Goal: Task Accomplishment & Management: Complete application form

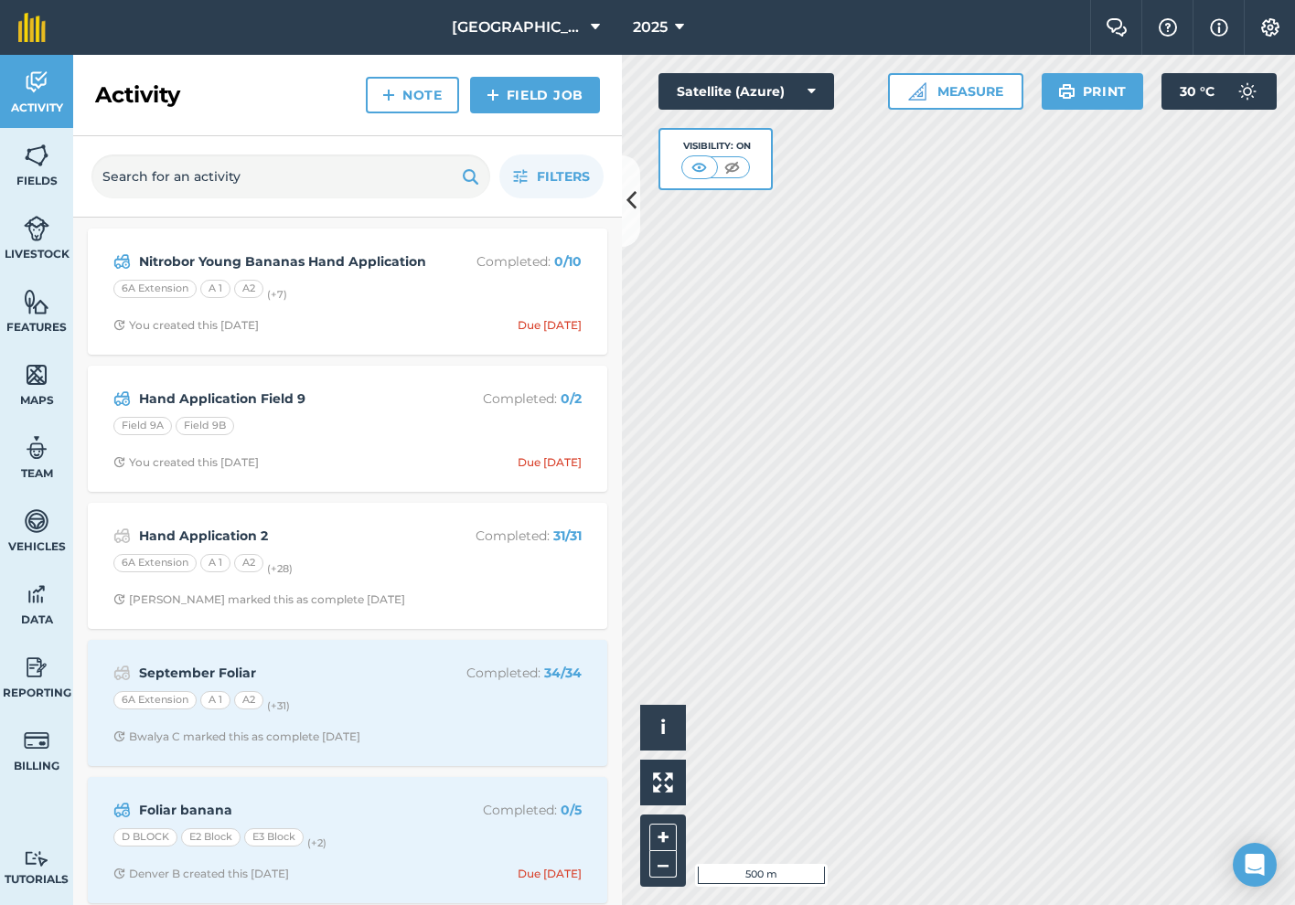
click at [523, 97] on link "Field Job" at bounding box center [535, 95] width 130 height 37
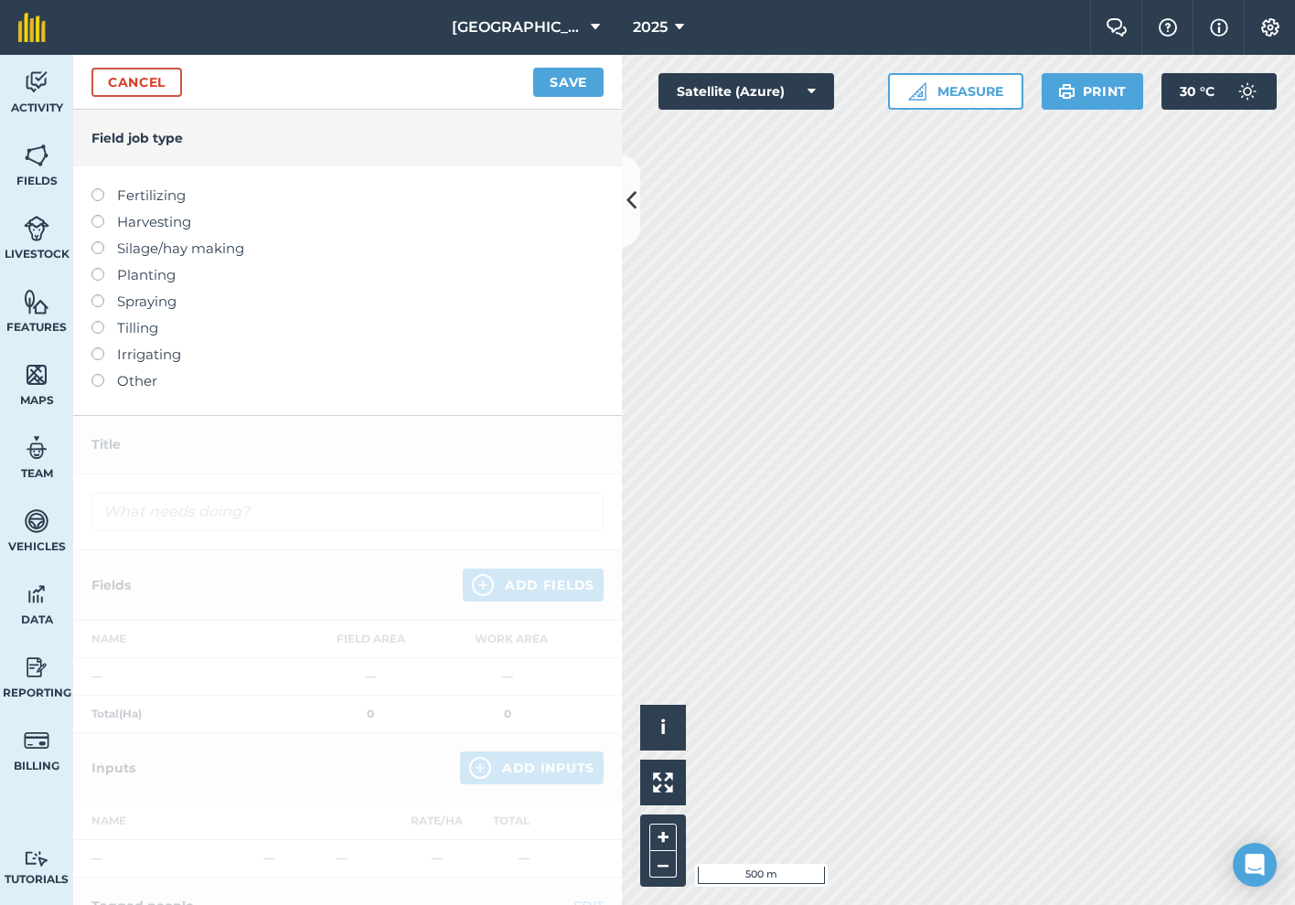
drag, startPoint x: 100, startPoint y: 194, endPoint x: 105, endPoint y: 203, distance: 10.7
click at [100, 188] on label at bounding box center [104, 188] width 26 height 0
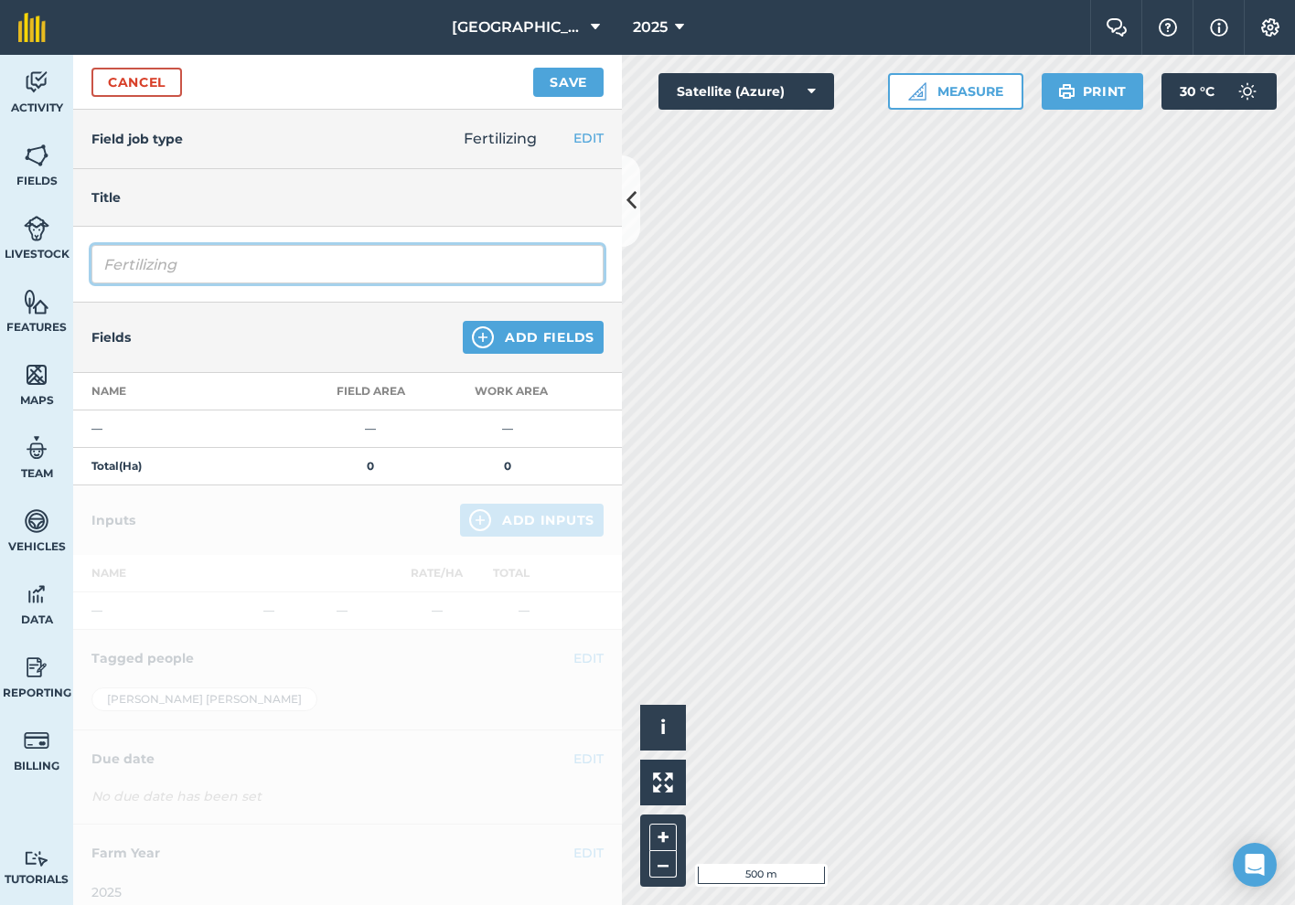
click at [190, 256] on input "Fertilizing" at bounding box center [347, 264] width 512 height 38
type input "p"
type input "[PERSON_NAME] Sulphate Urgent"
click at [525, 342] on button "Add Fields" at bounding box center [533, 337] width 141 height 33
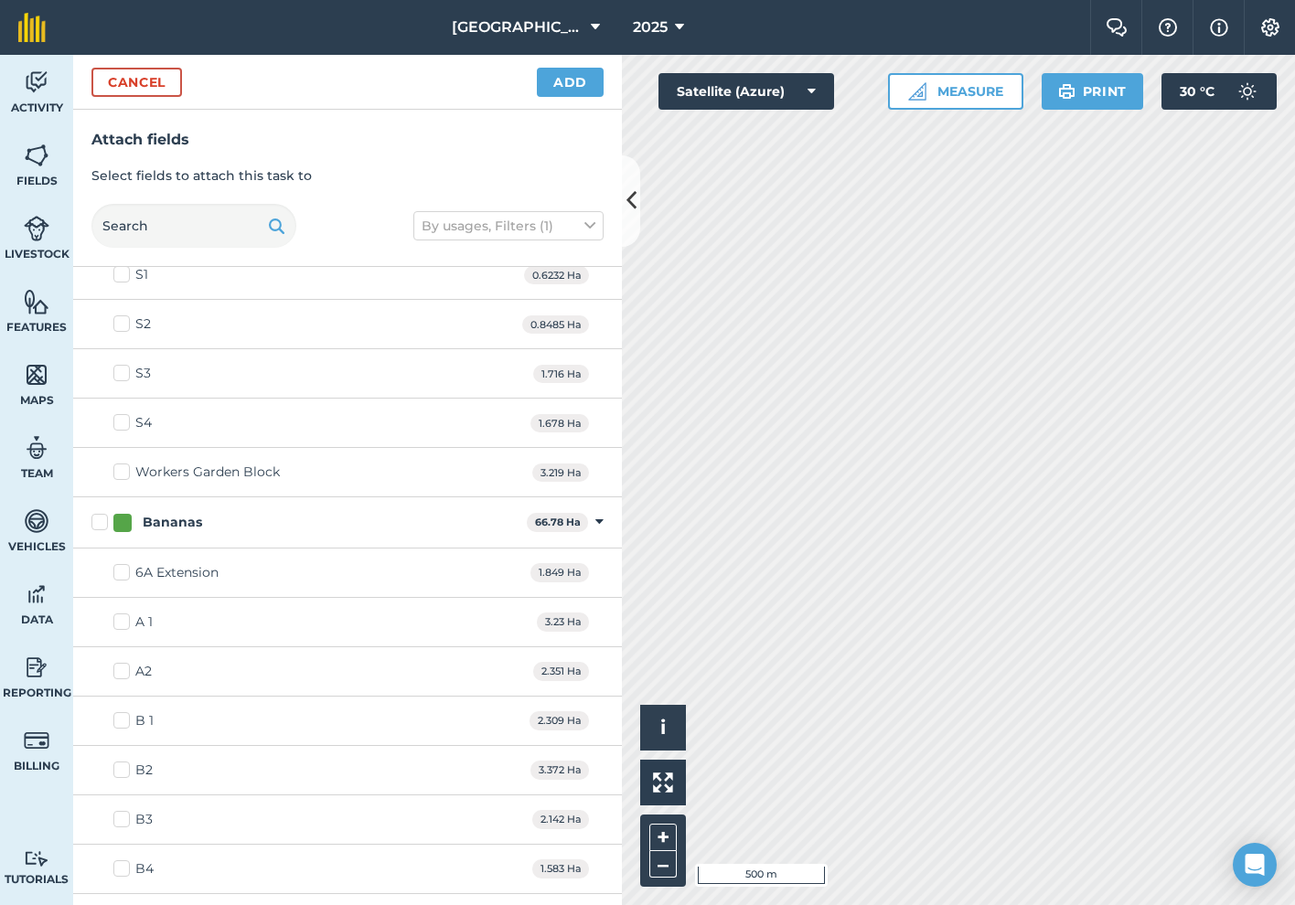
scroll to position [551, 0]
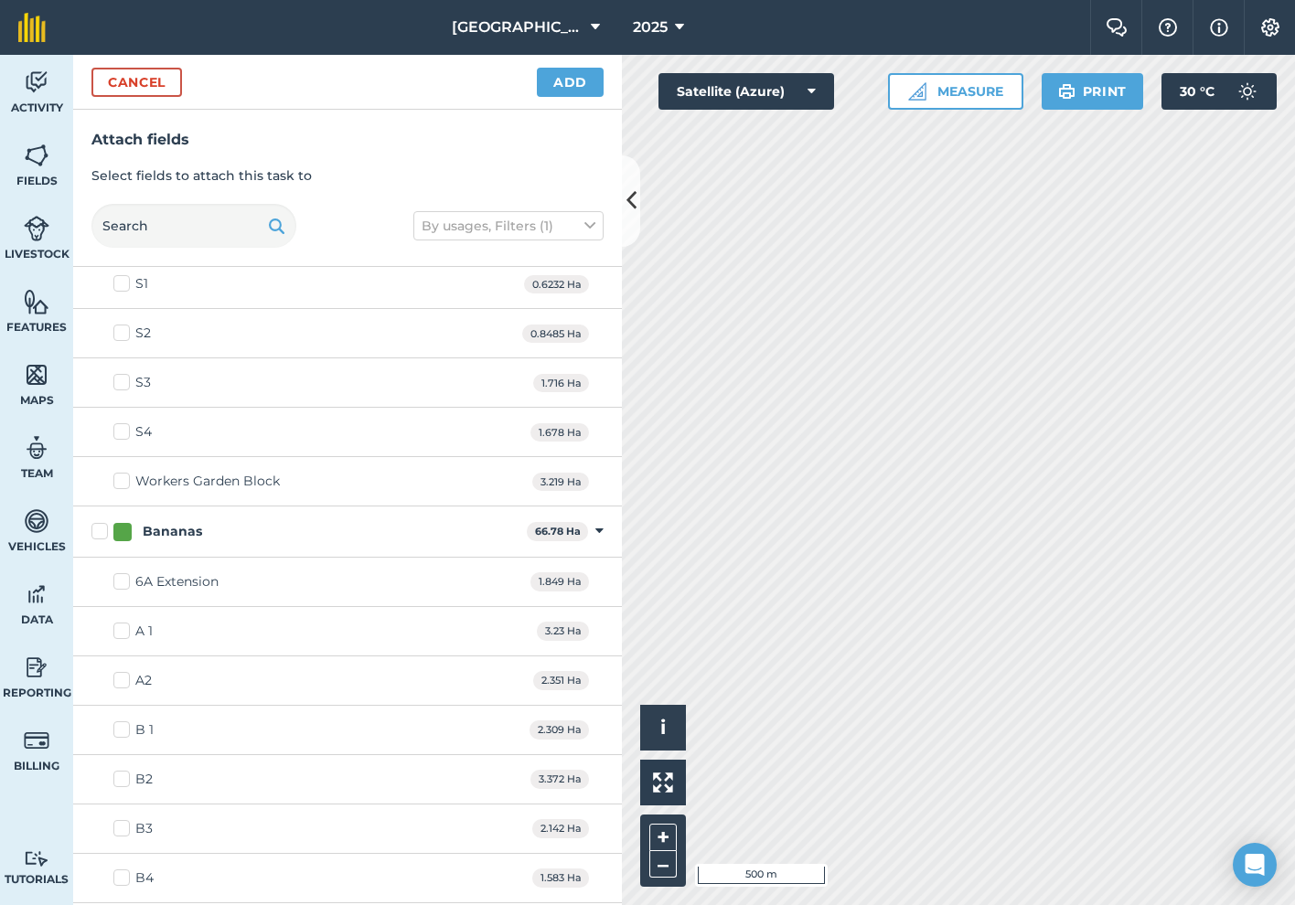
click at [102, 529] on label "Bananas" at bounding box center [305, 531] width 428 height 19
click at [102, 529] on input "Bananas" at bounding box center [97, 528] width 12 height 12
checkbox input "true"
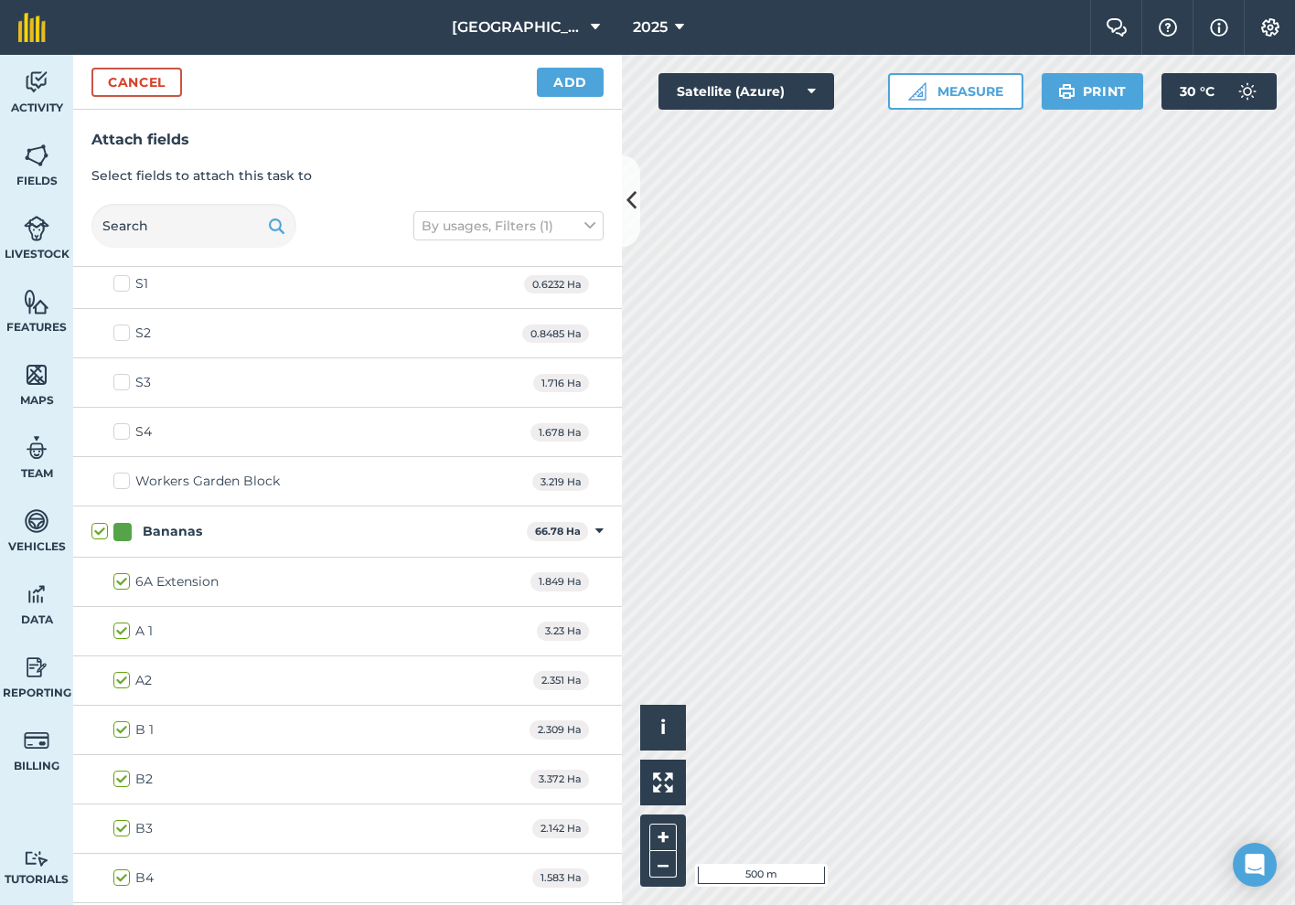
checkbox input "true"
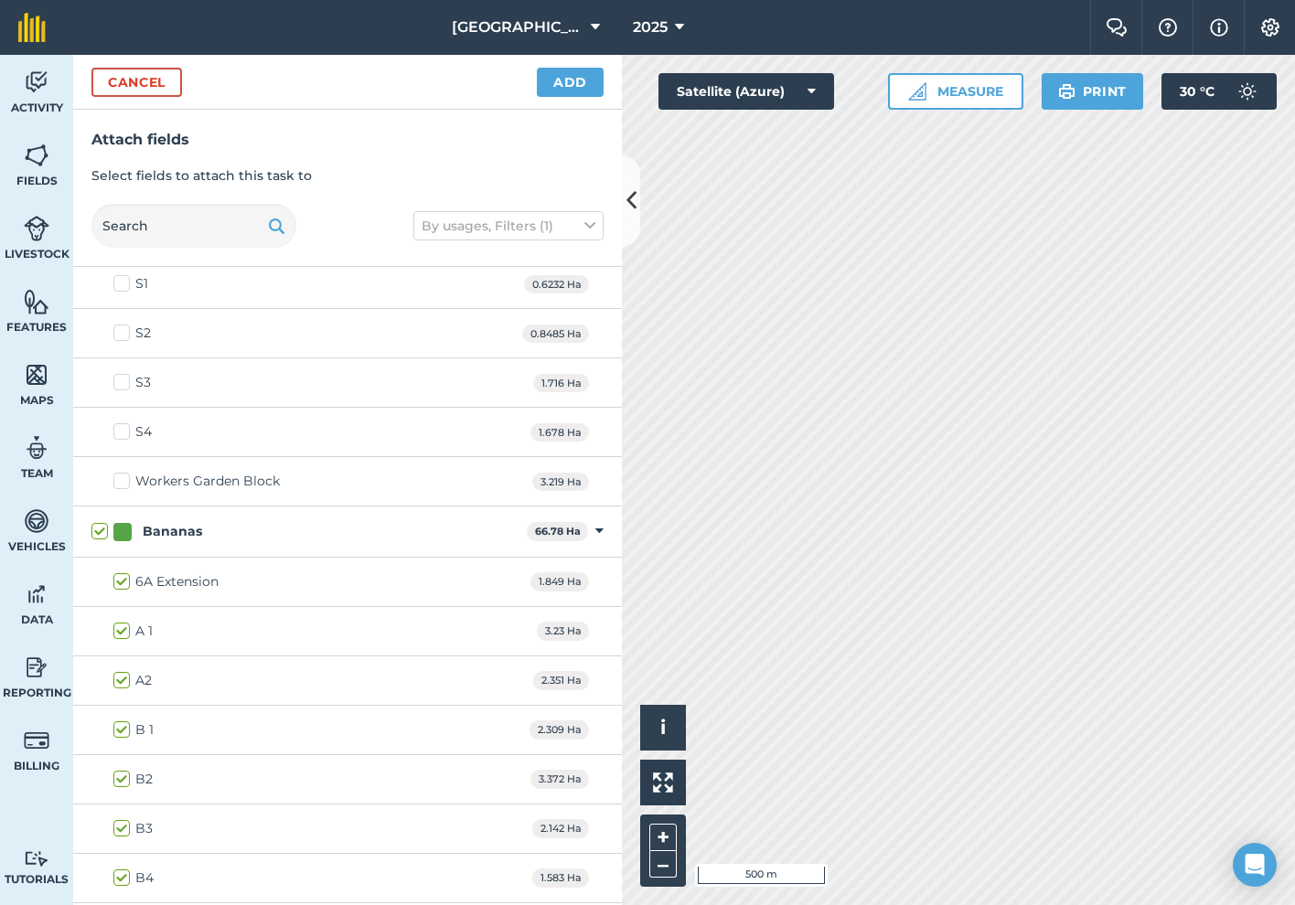
checkbox input "true"
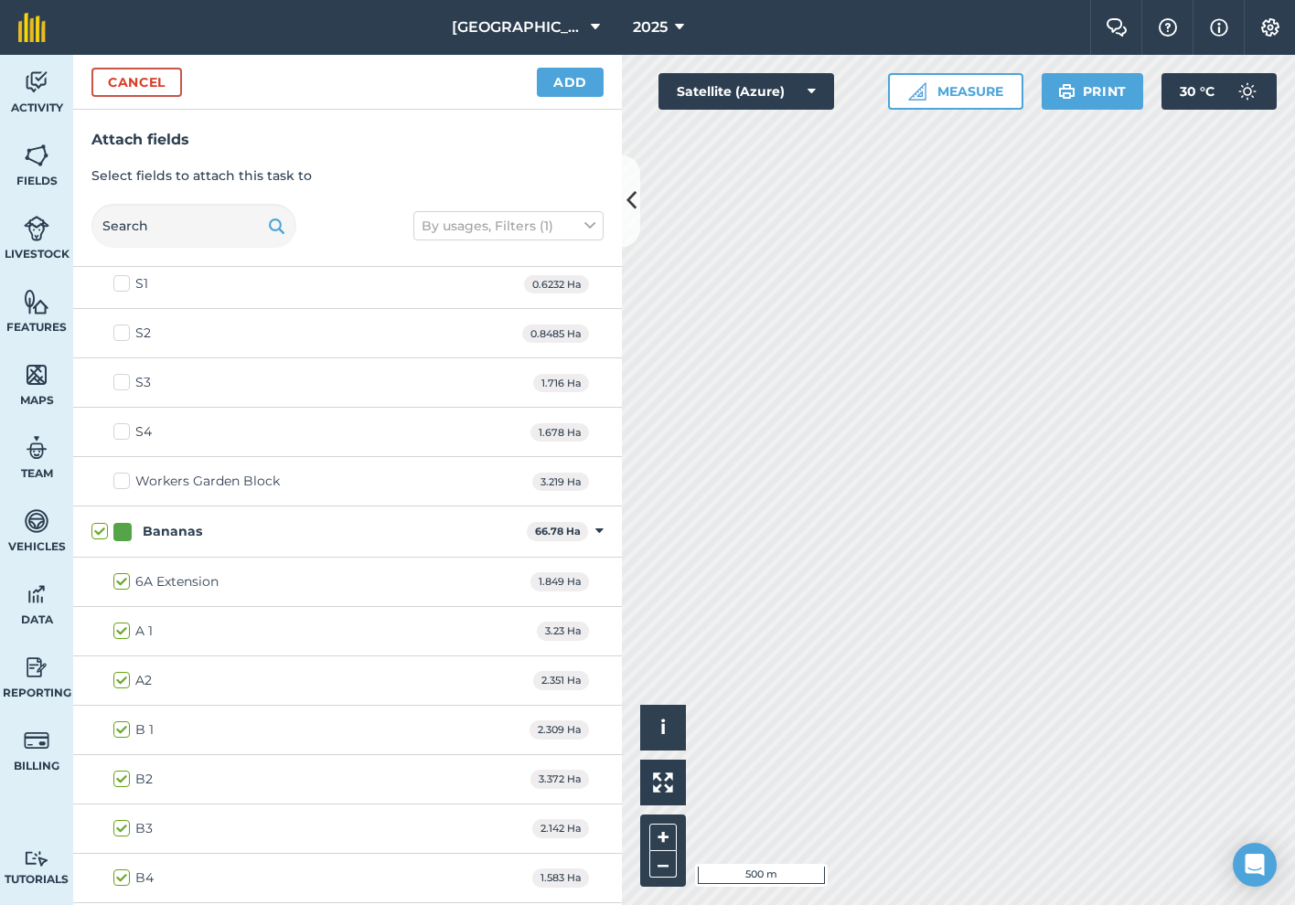
checkbox input "true"
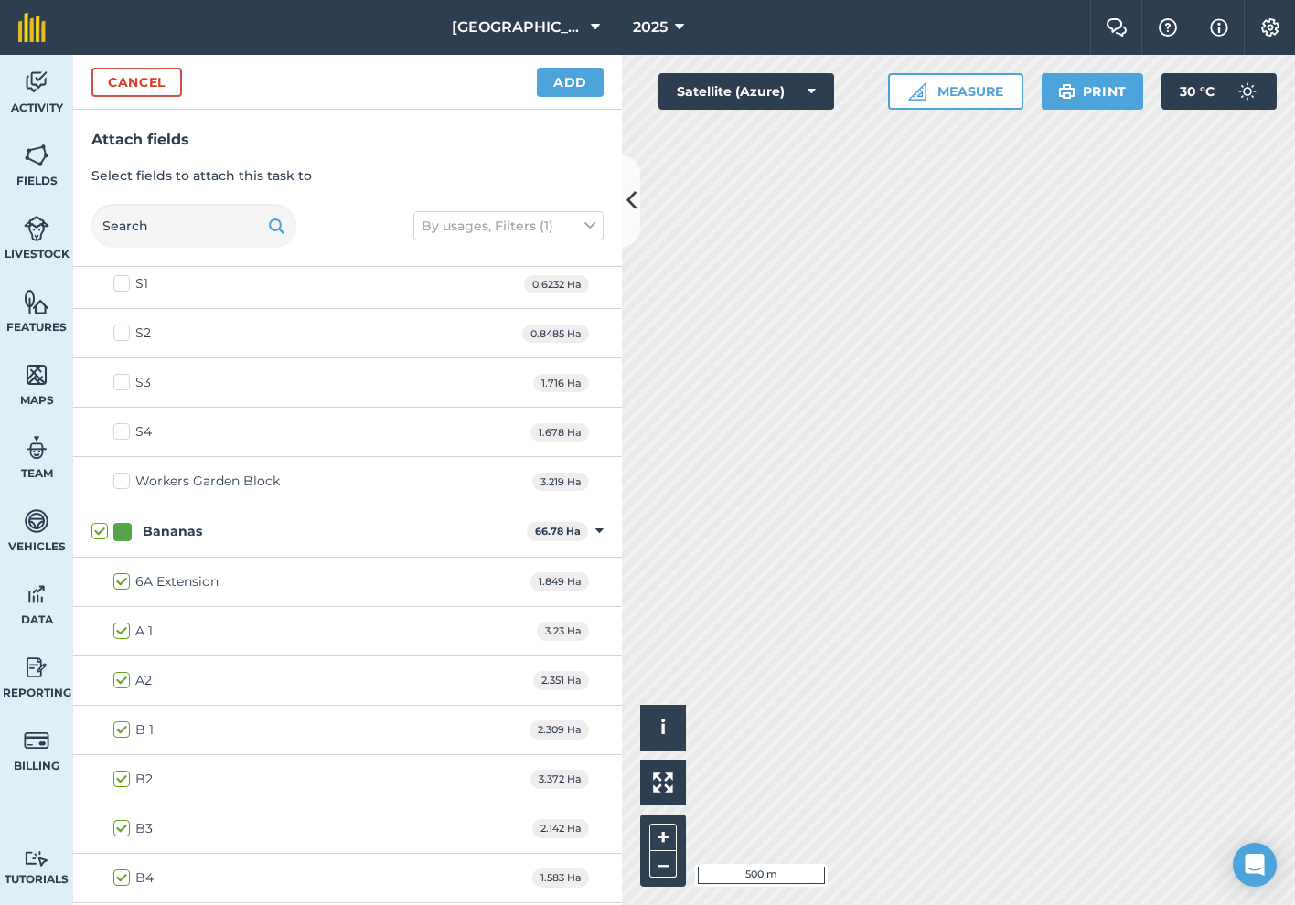
checkbox input "true"
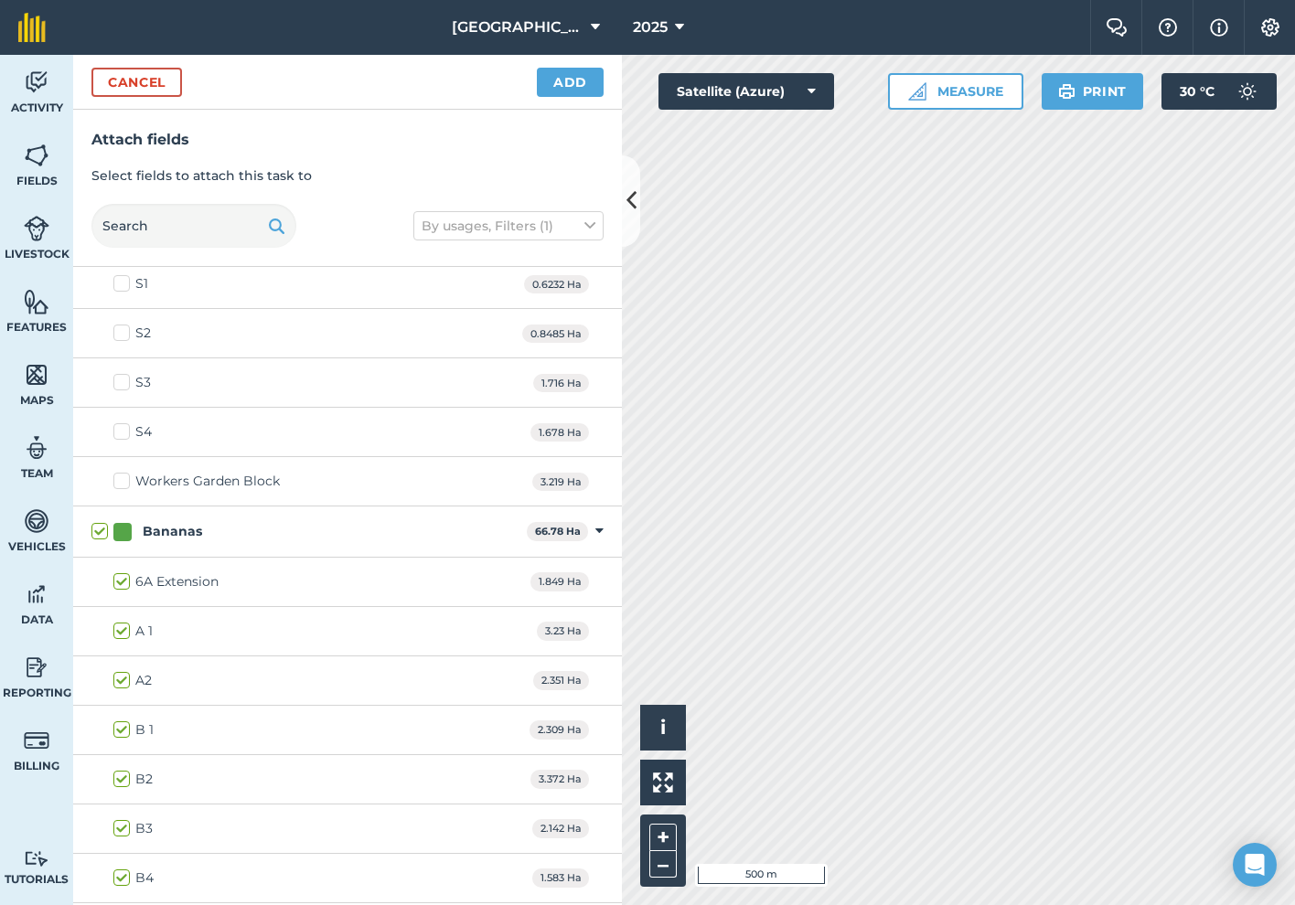
checkbox input "true"
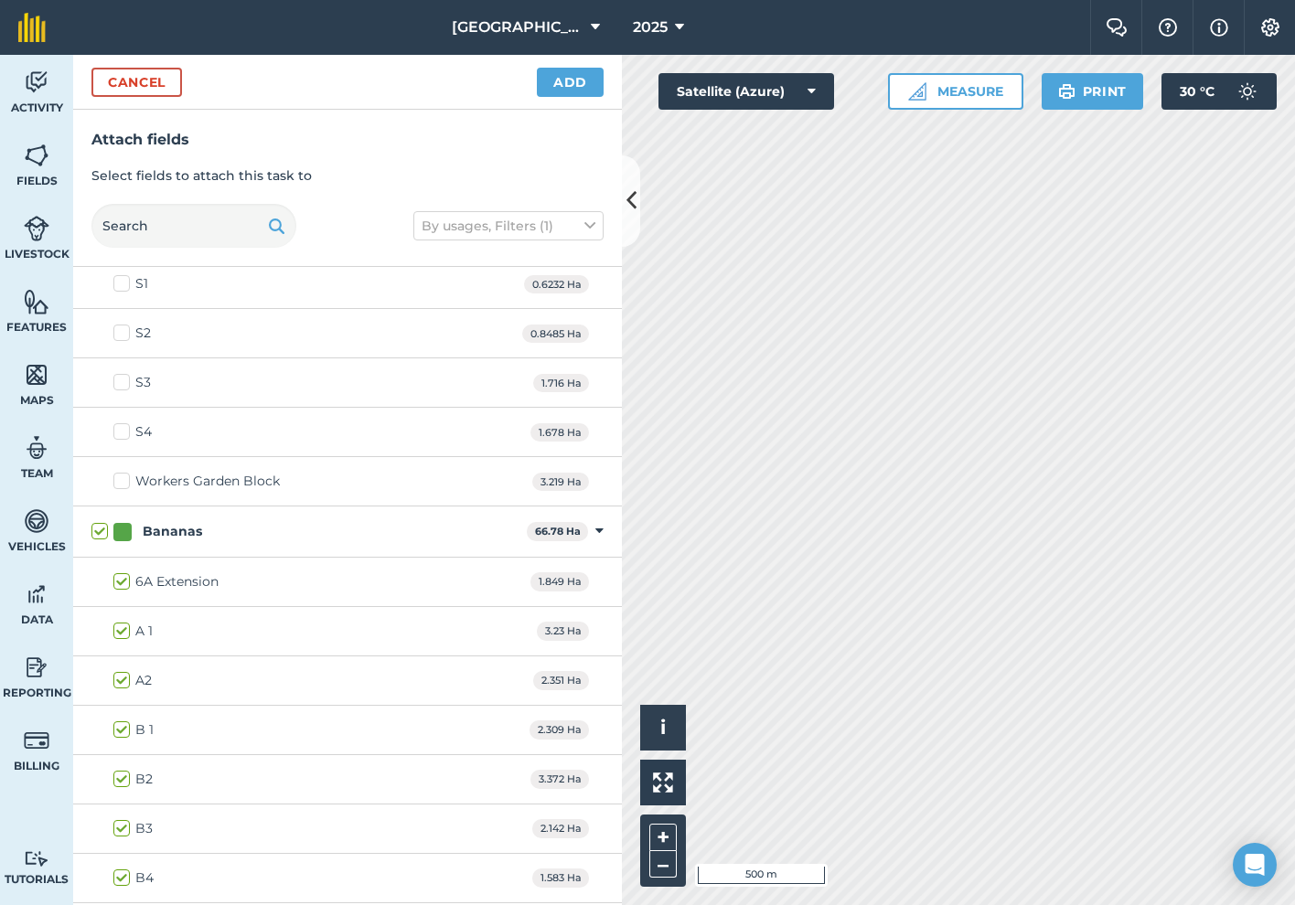
checkbox input "true"
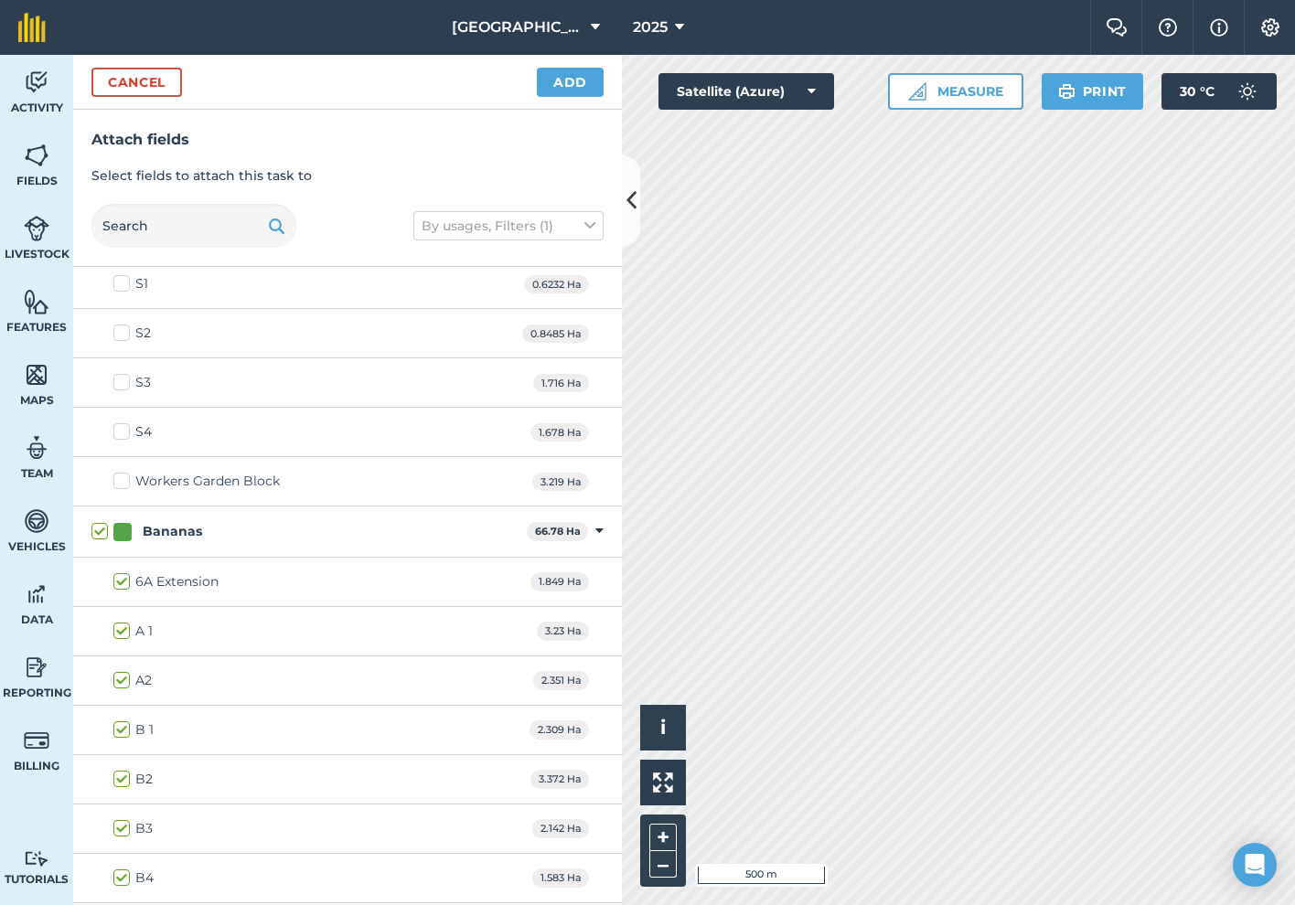
checkbox input "true"
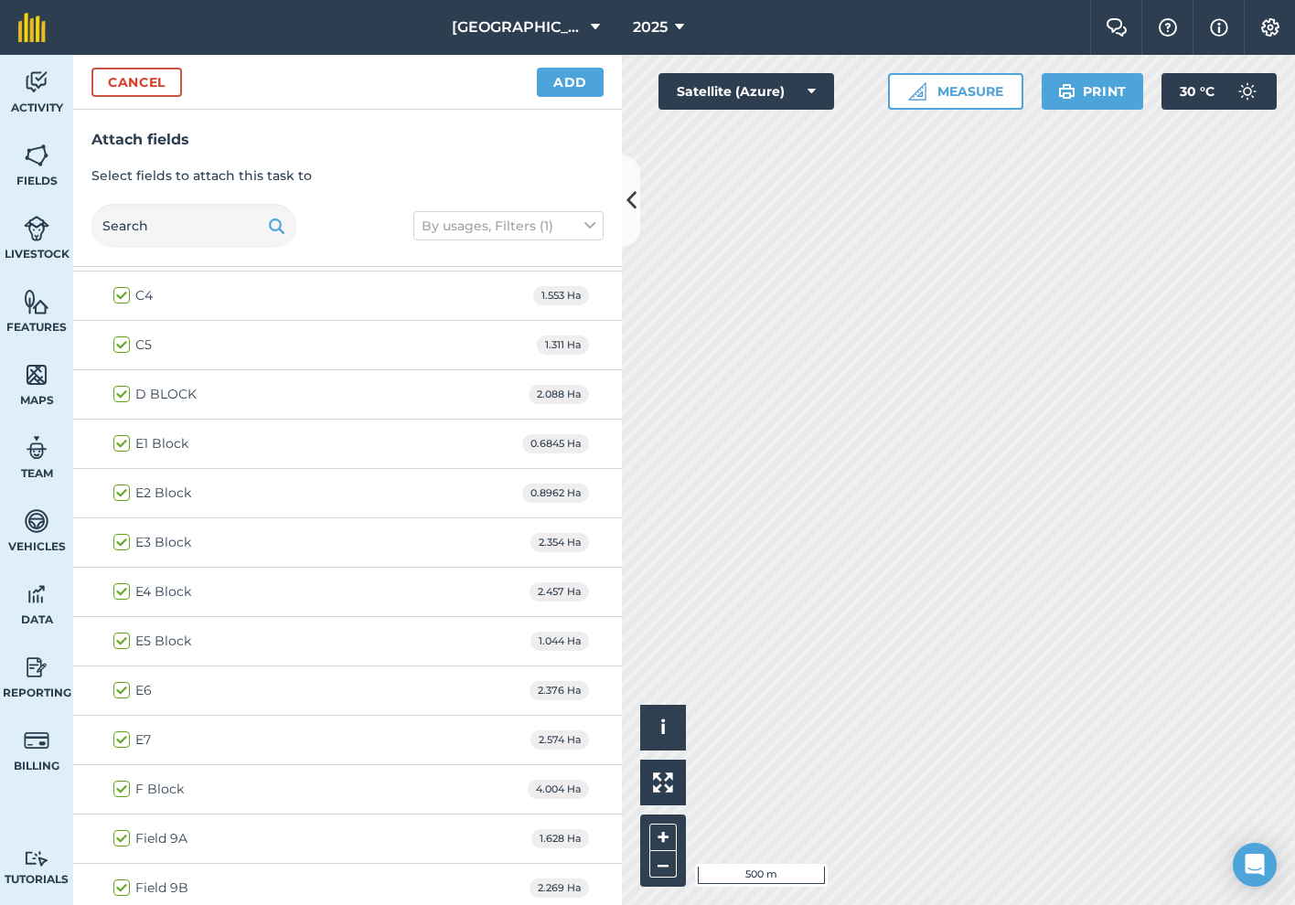
scroll to position [1391, 0]
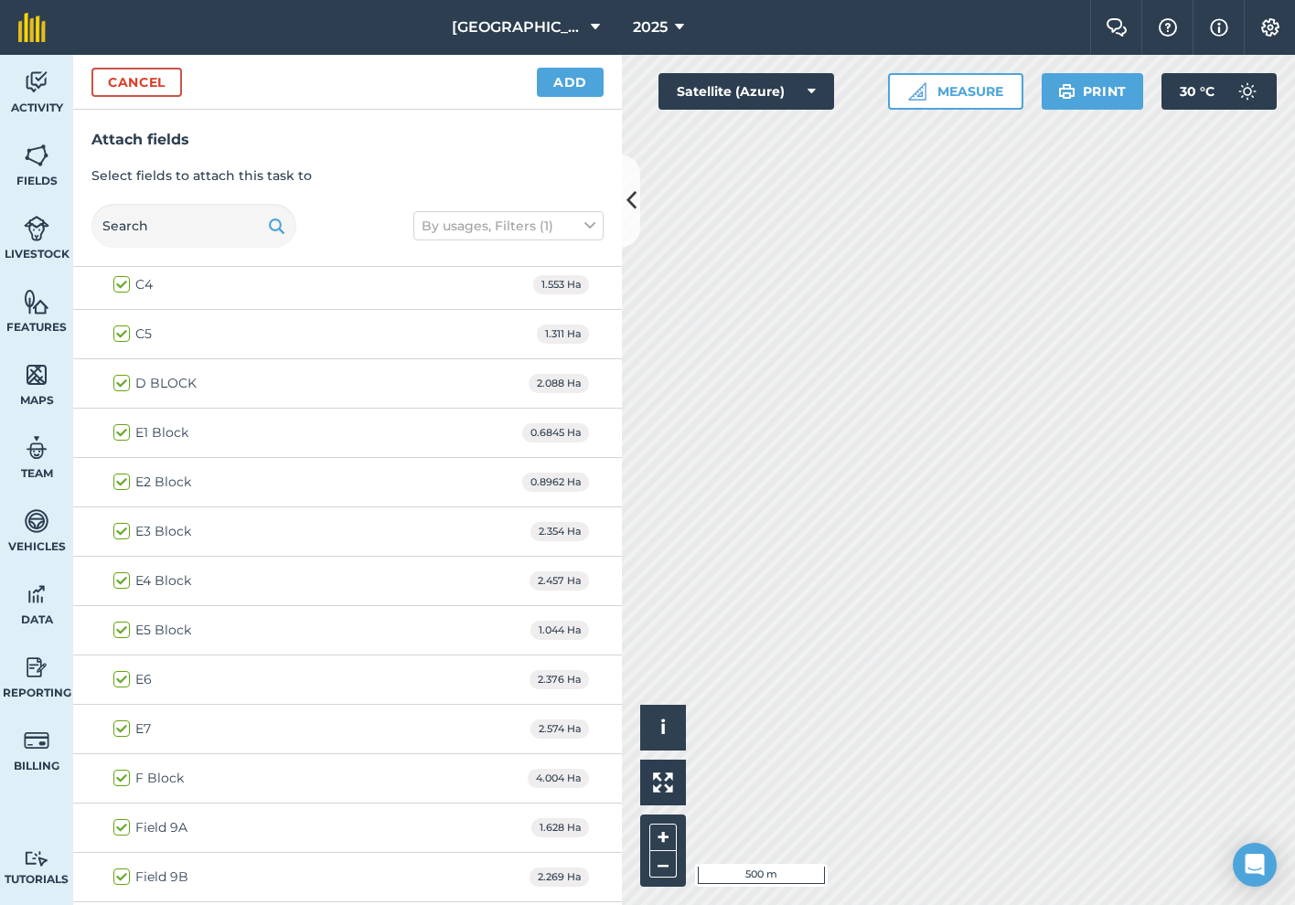
click at [120, 435] on label "E1 Block" at bounding box center [150, 432] width 75 height 19
click at [120, 435] on input "E1 Block" at bounding box center [119, 429] width 12 height 12
checkbox input "false"
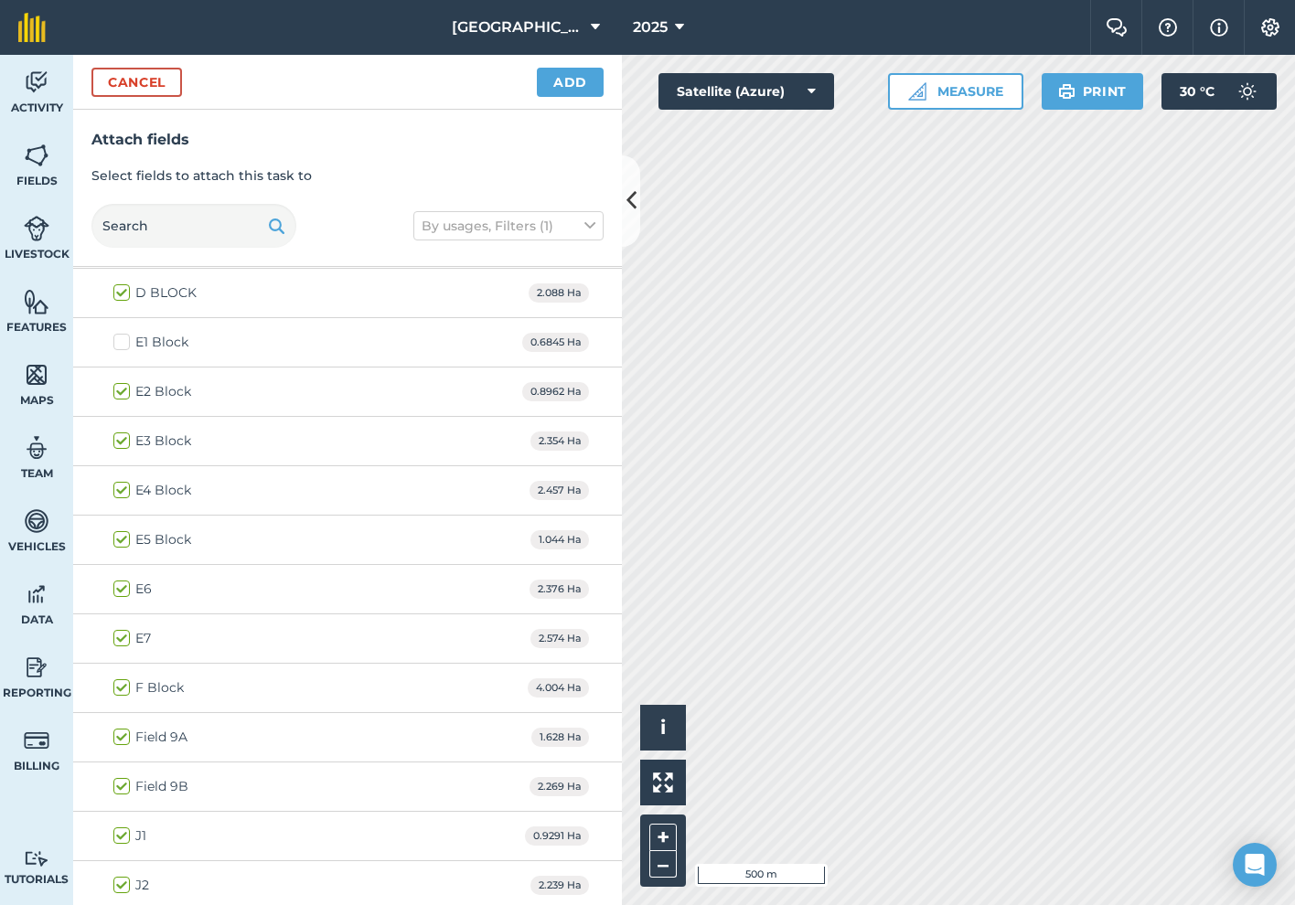
scroll to position [1494, 0]
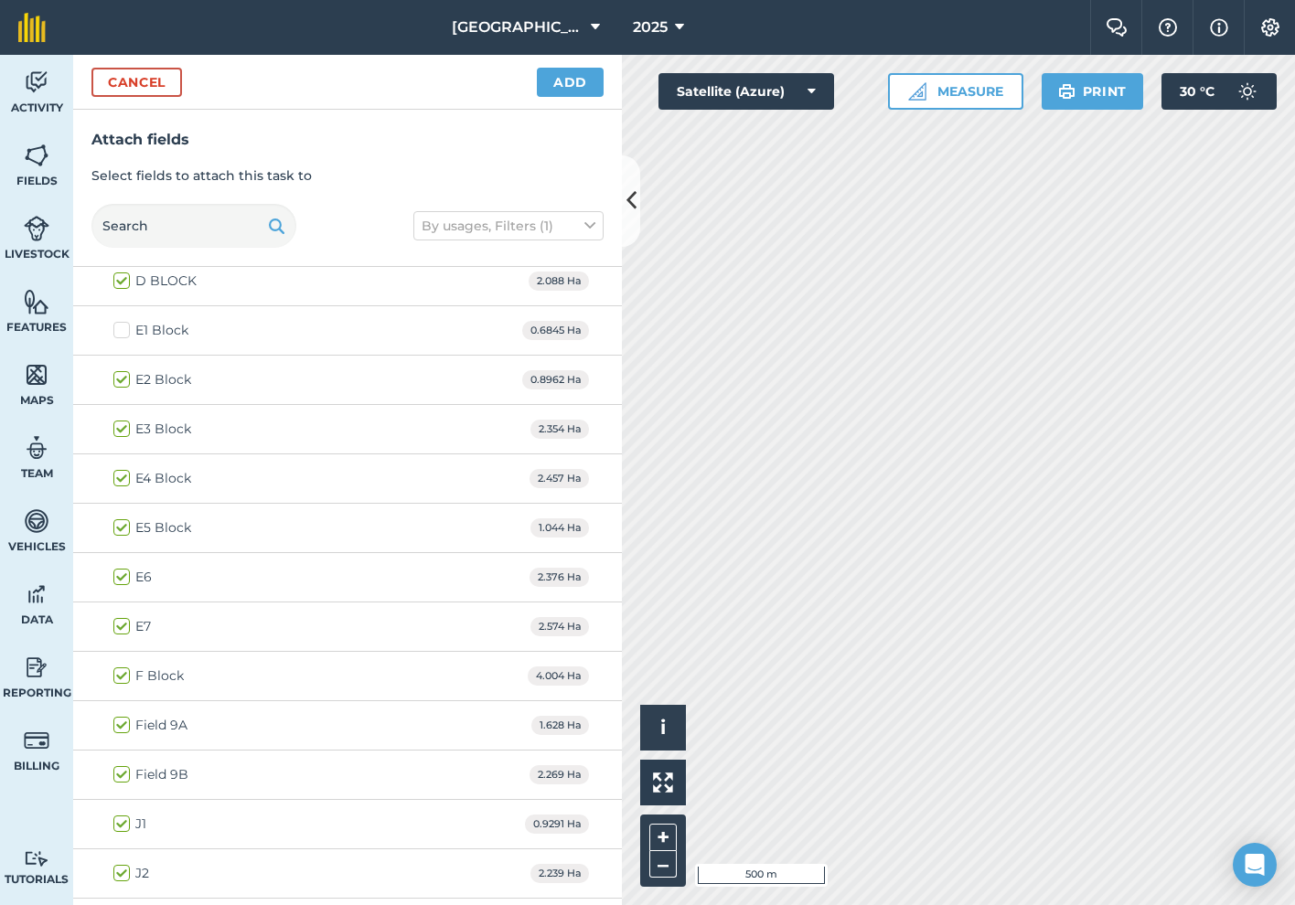
click at [125, 477] on label "E4 Block" at bounding box center [152, 478] width 78 height 19
click at [125, 477] on input "E4 Block" at bounding box center [119, 475] width 12 height 12
checkbox input "false"
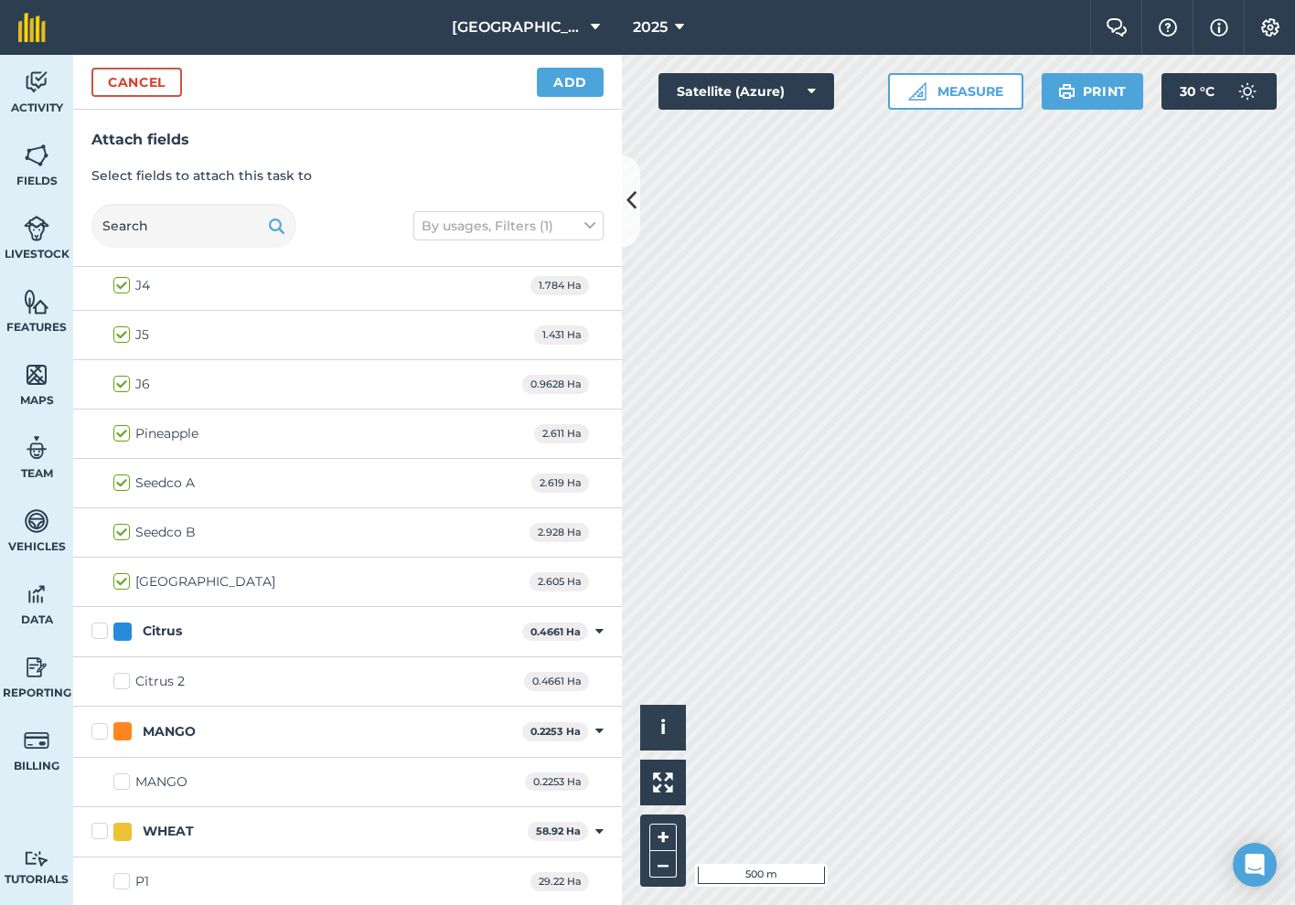
scroll to position [2181, 0]
click at [579, 96] on button "Add" at bounding box center [570, 82] width 67 height 29
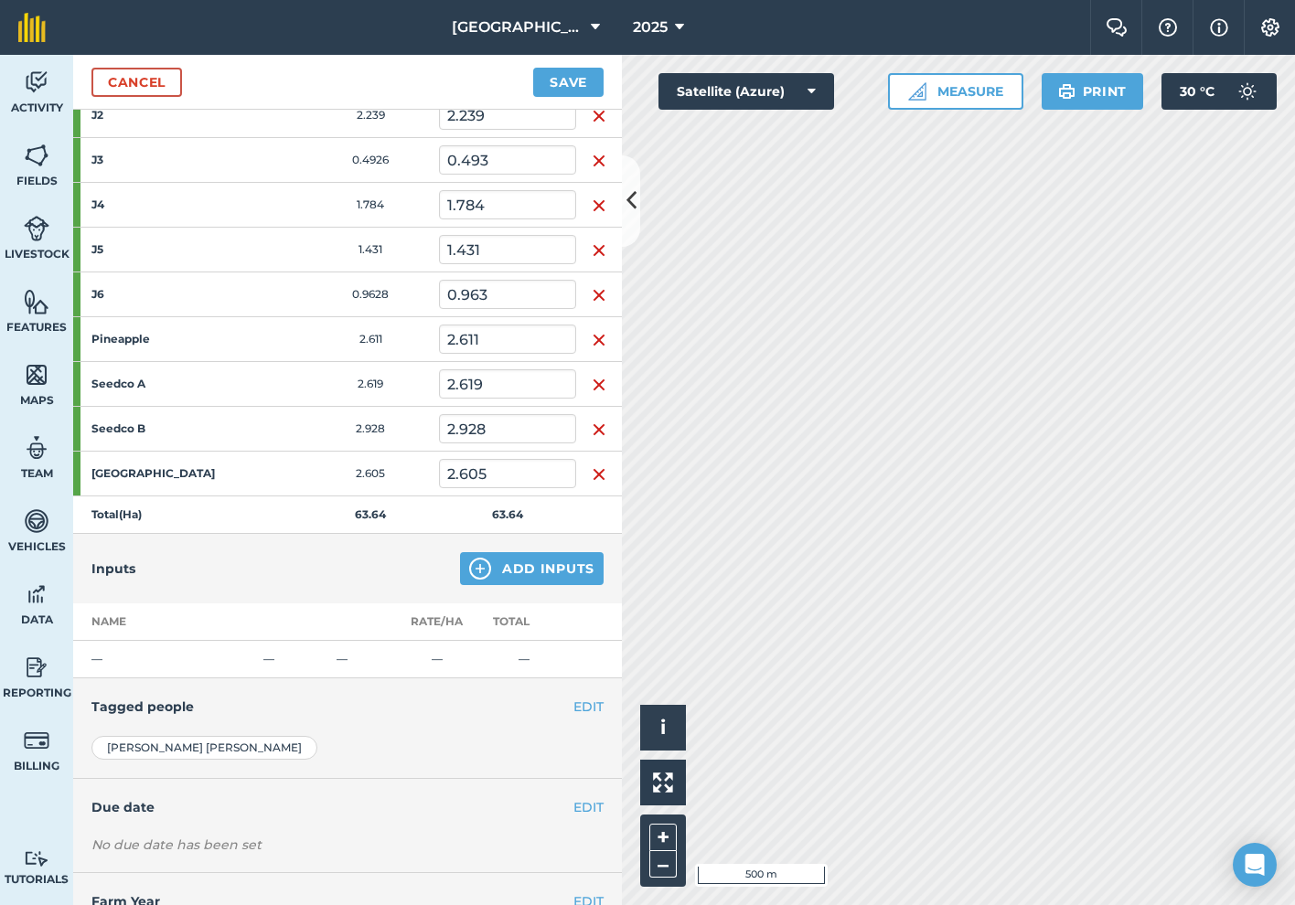
scroll to position [1356, 0]
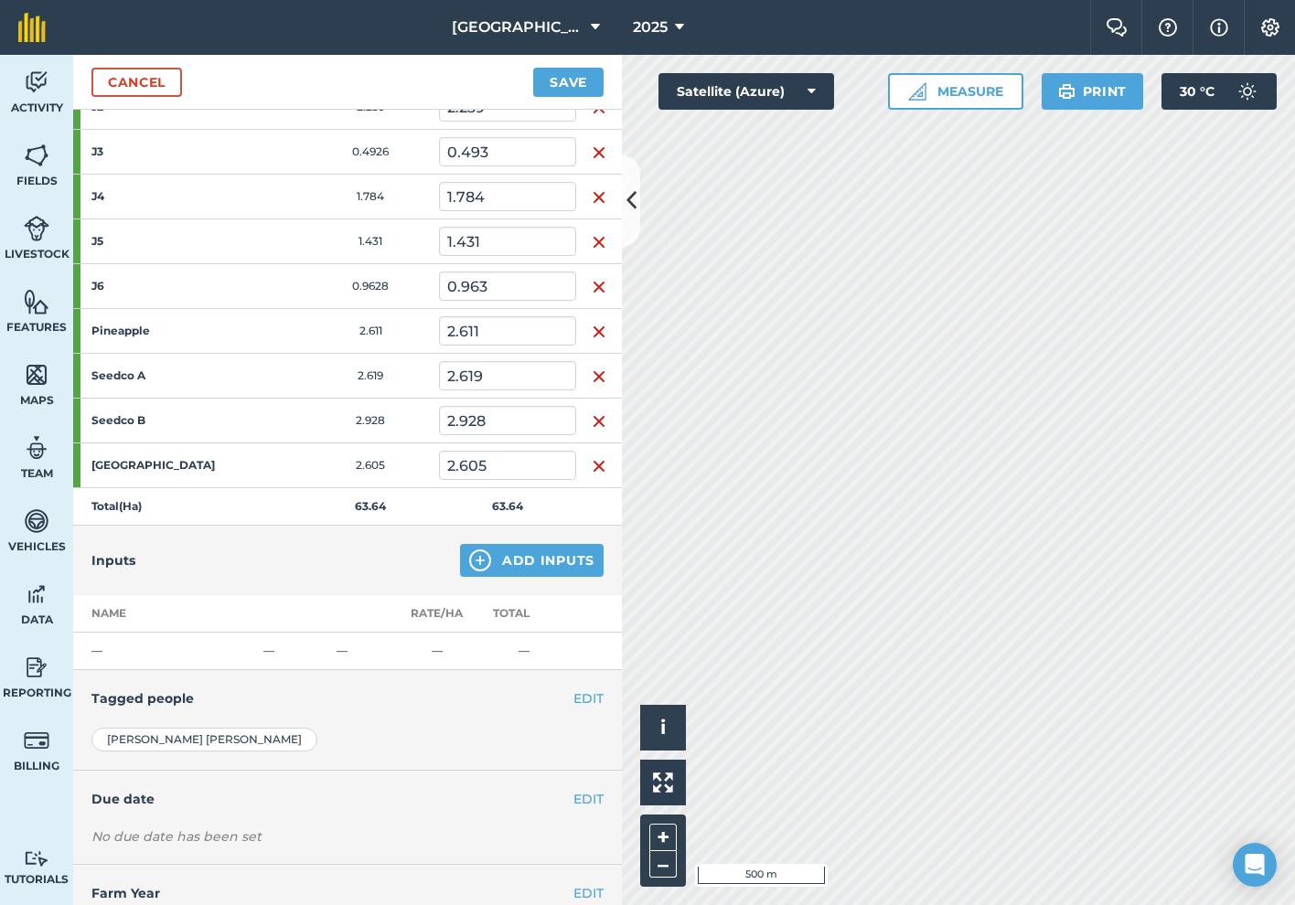
click at [565, 551] on button "Add Inputs" at bounding box center [532, 560] width 144 height 33
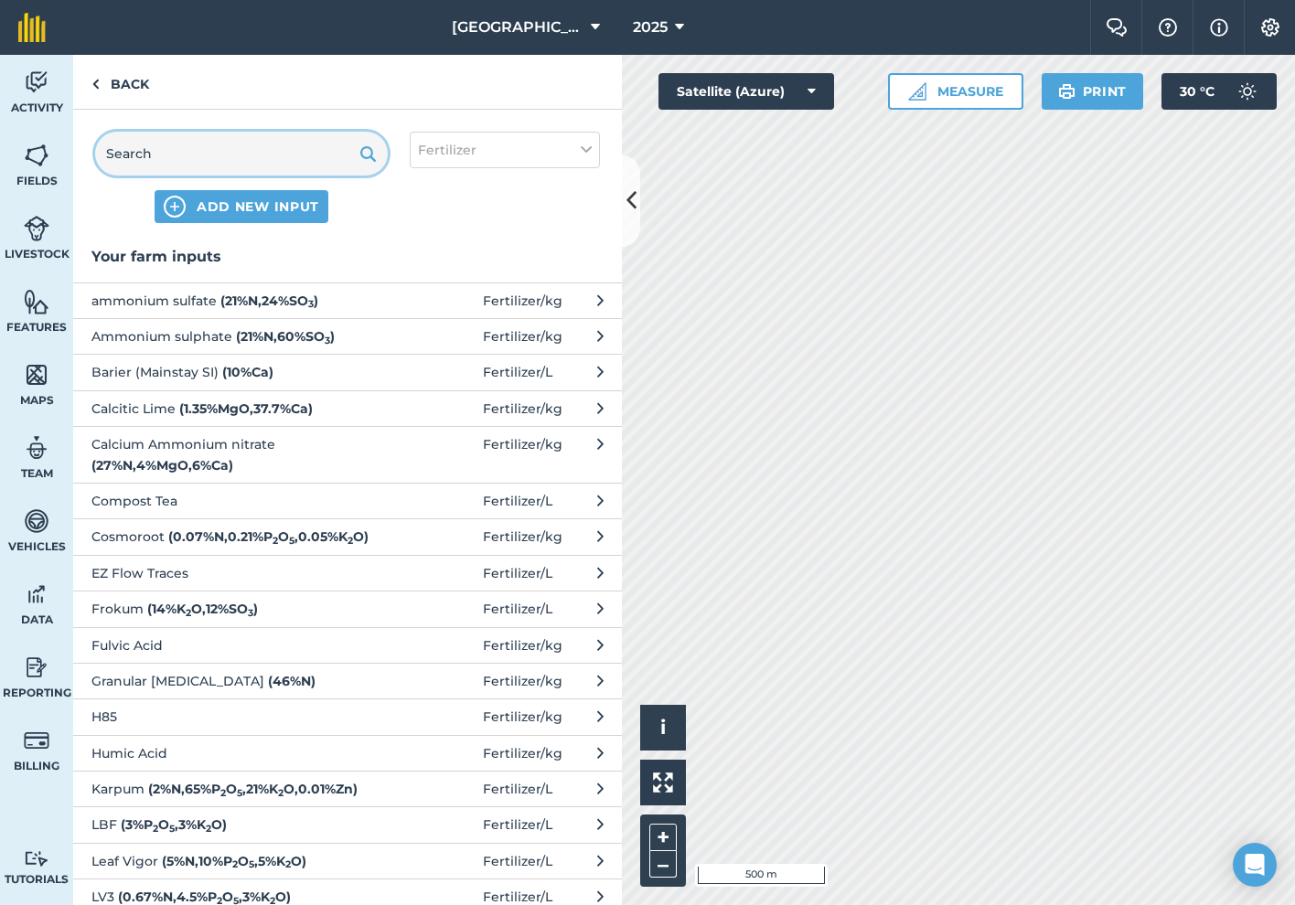
click at [278, 154] on input "text" at bounding box center [241, 154] width 293 height 44
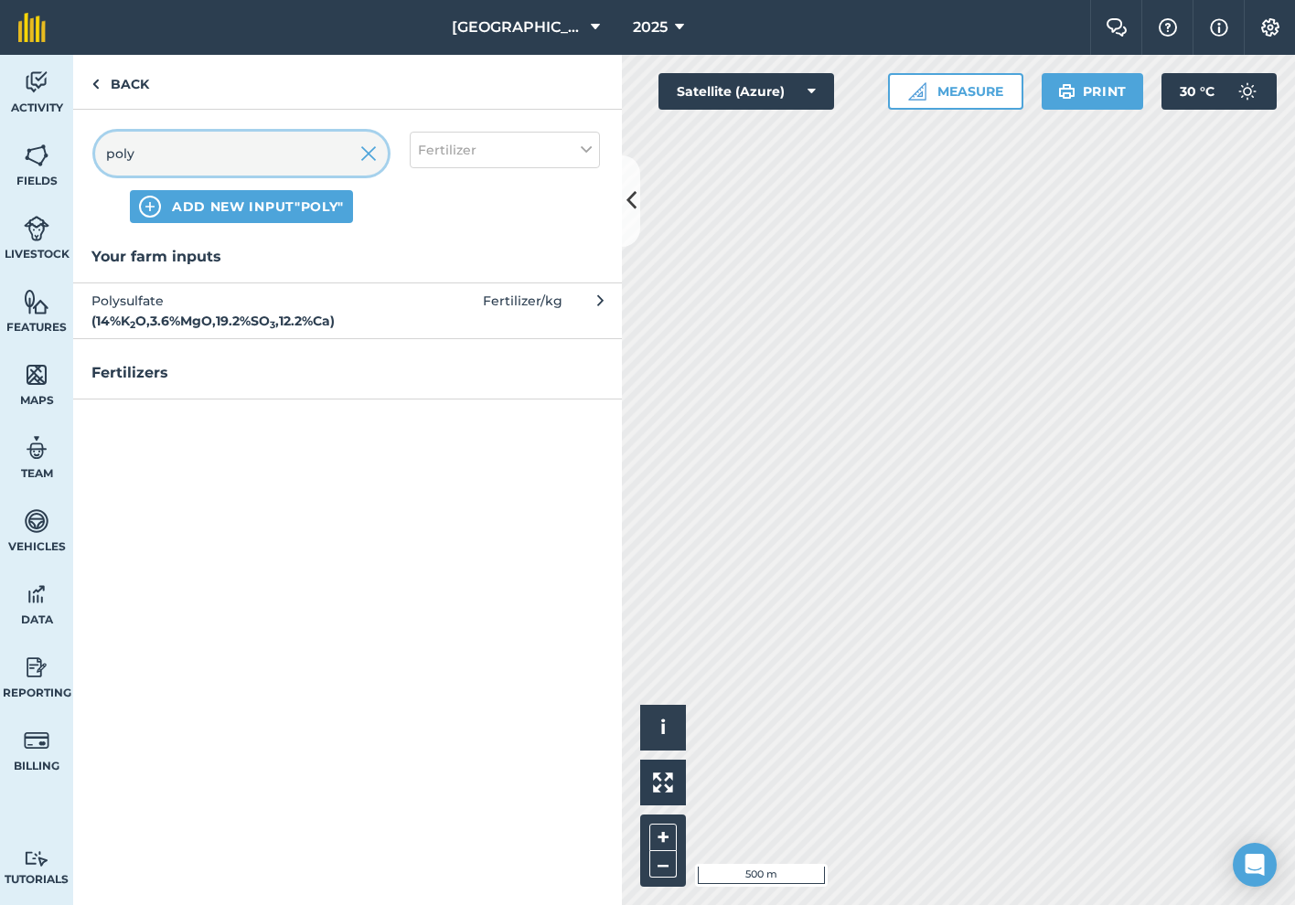
type input "poly"
click at [311, 313] on strong "( 14 % K 2 O , 3.6 % MgO , 19.2 % SO 3 , 12.2 % Ca )" at bounding box center [212, 321] width 243 height 16
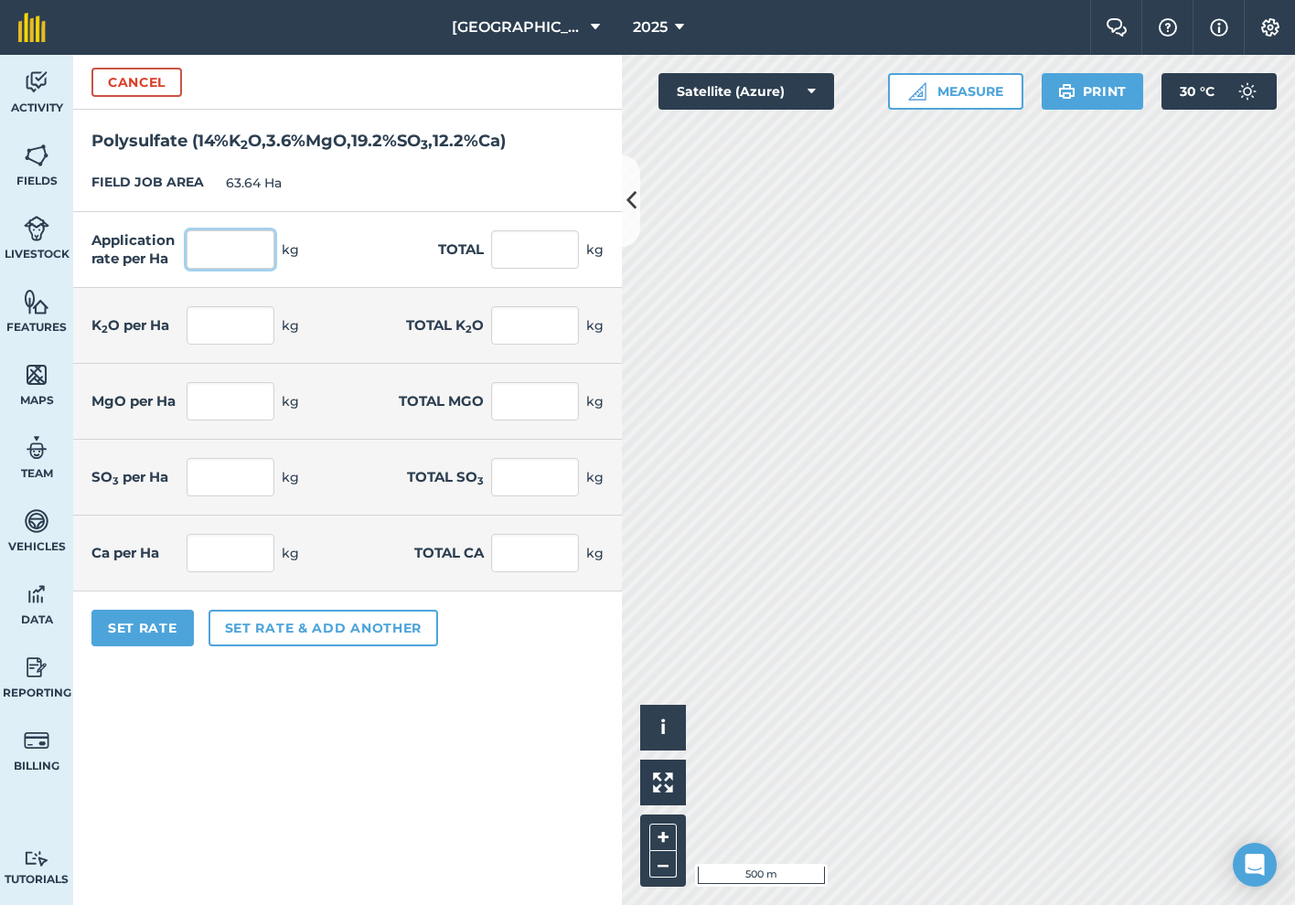
click at [240, 253] on input "text" at bounding box center [231, 249] width 88 height 38
type input "100"
type input "6,364"
type input "14"
type input "890.96"
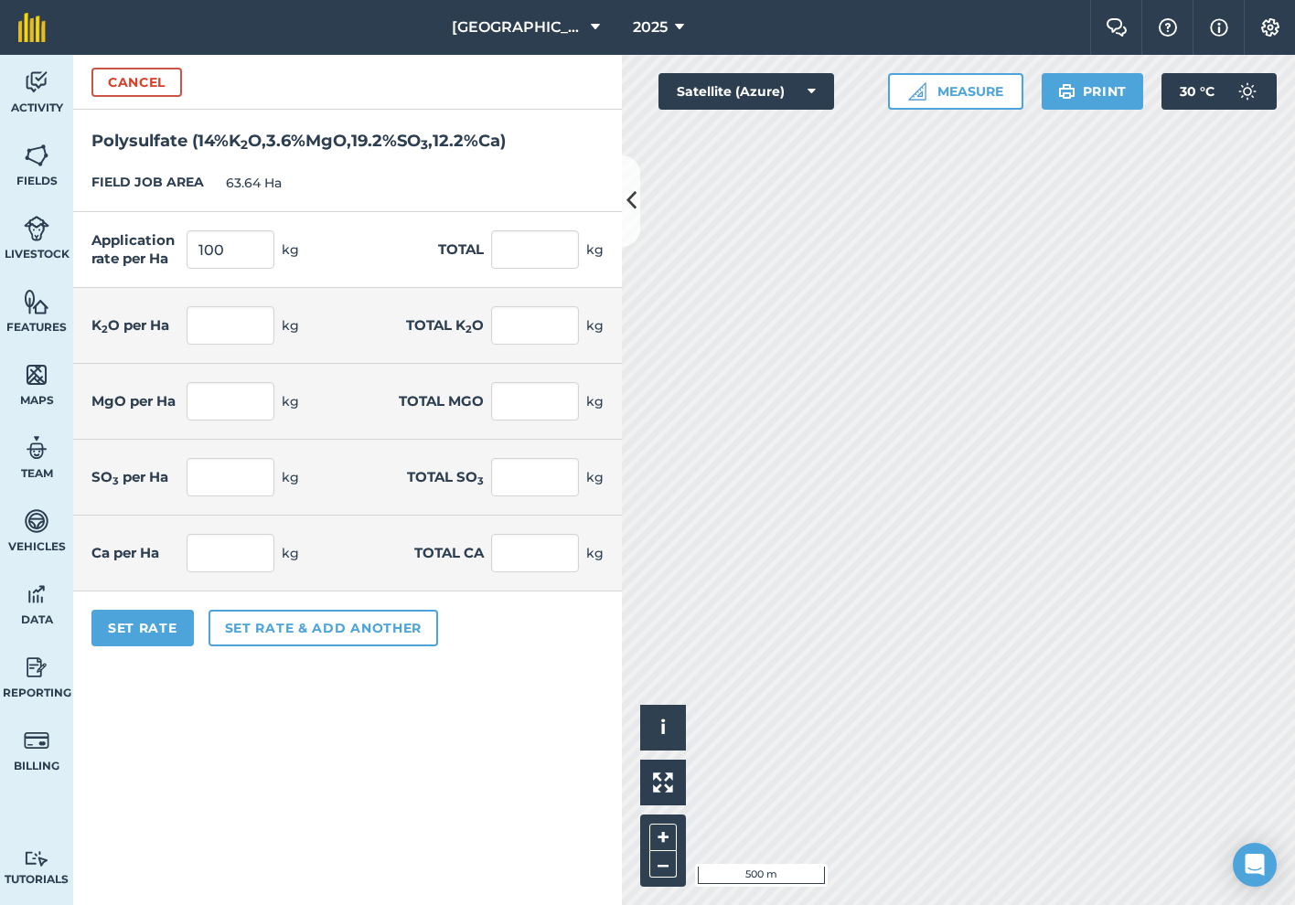
type input "3.6"
type input "229.104"
type input "19.2"
type input "1,221.888"
type input "12.2"
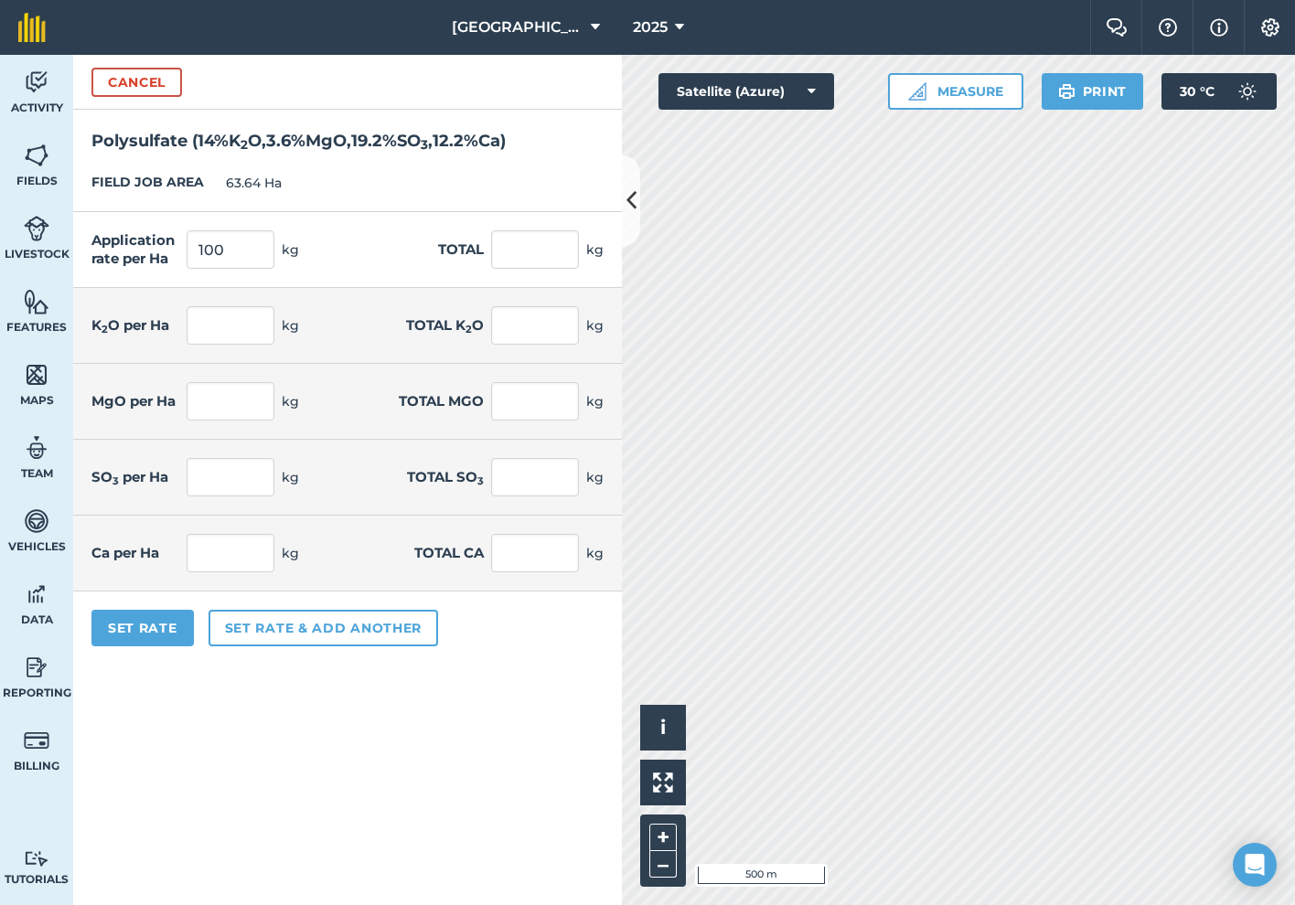
type input "776.408"
click at [387, 232] on div "Application rate per Ha 100 kg Total 6,364 kg" at bounding box center [347, 250] width 549 height 76
click at [252, 242] on input "100" at bounding box center [231, 249] width 88 height 38
type input "150"
type input "9,546"
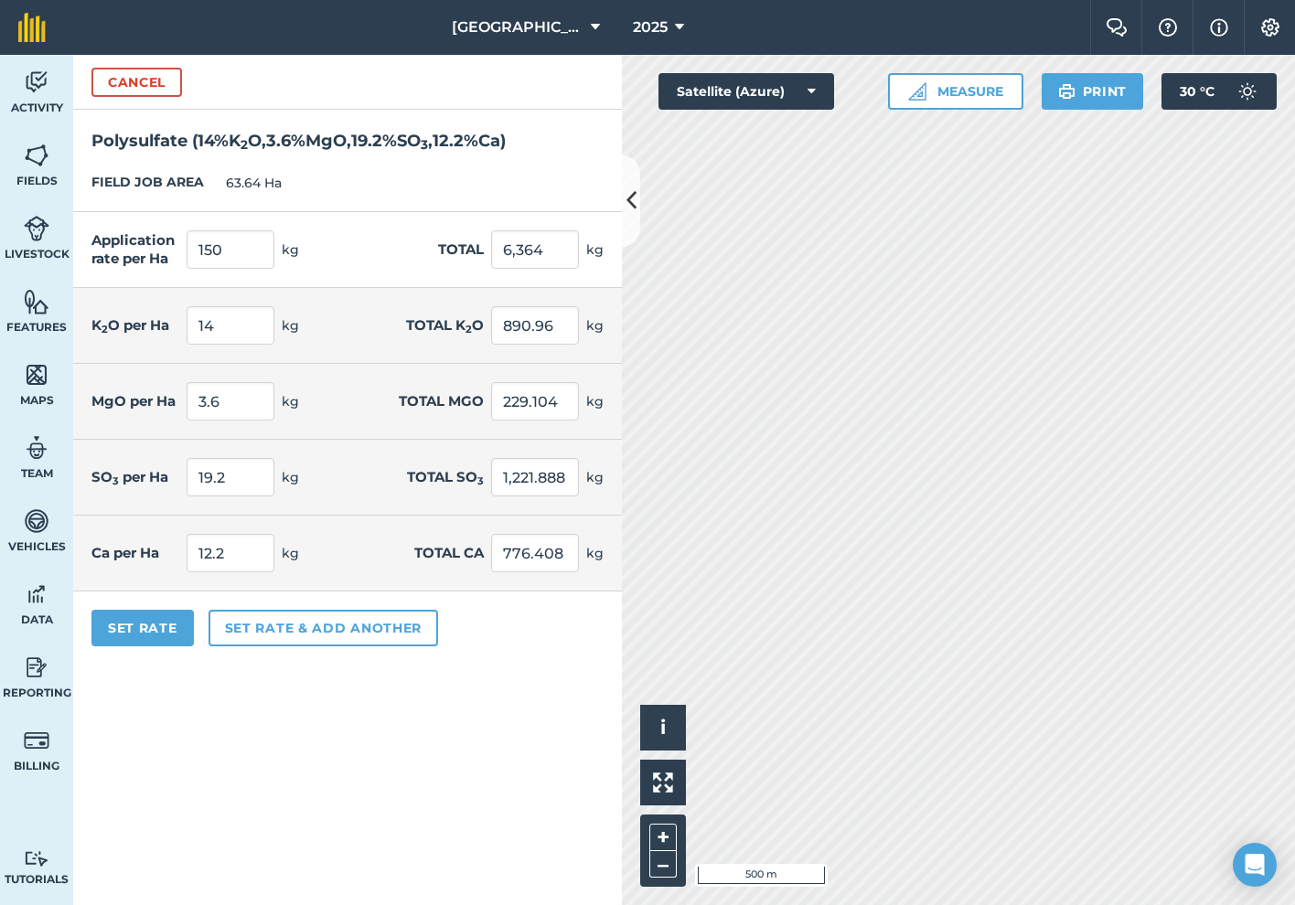
type input "21"
type input "1,336.44"
type input "5.4"
type input "343.656"
type input "28.8"
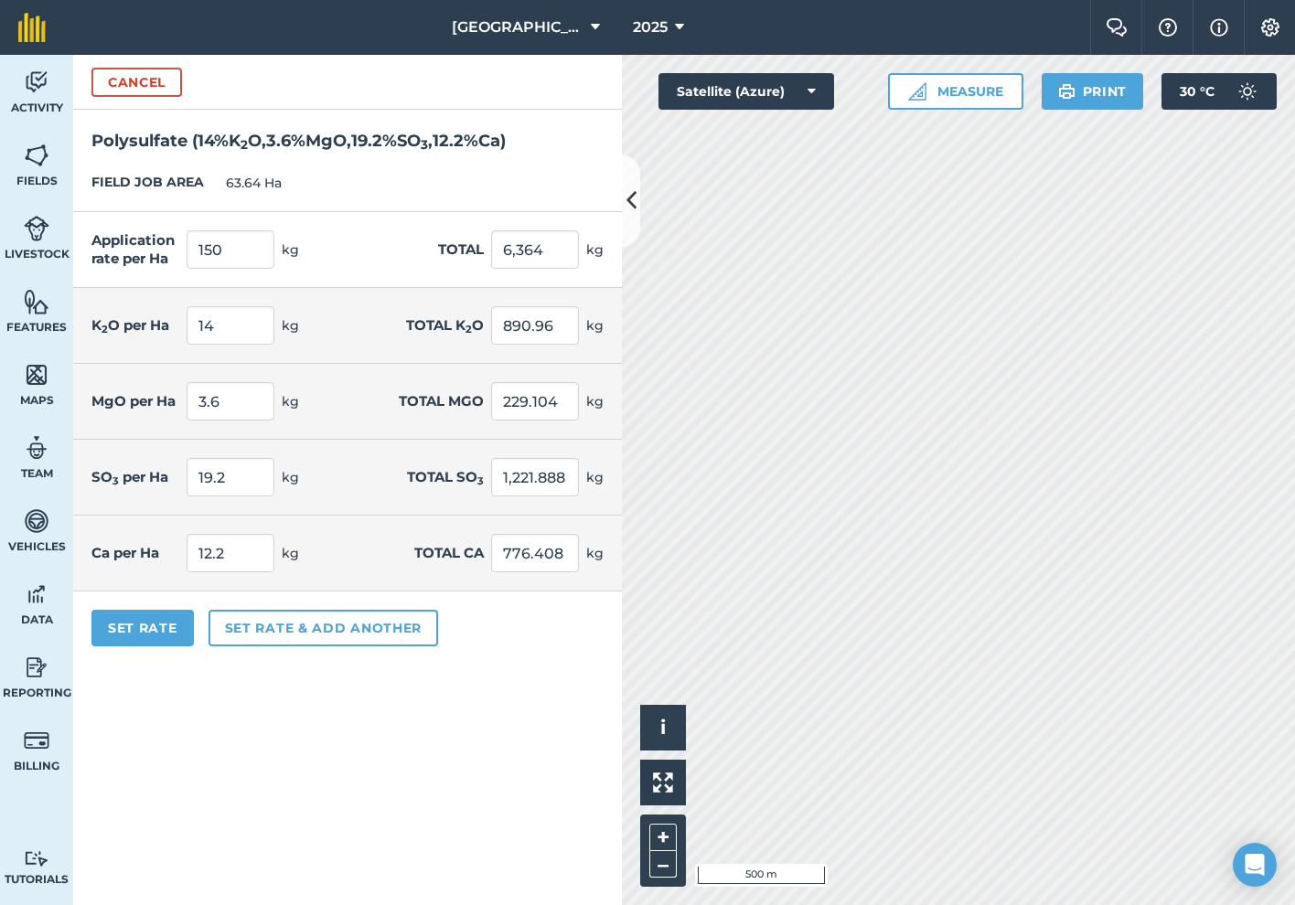
type input "1,832.832"
type input "18.3"
type input "1,164.612"
click at [393, 215] on div "Application rate per Ha 150 kg Total 9,546 kg" at bounding box center [347, 250] width 549 height 76
click at [229, 247] on input "150" at bounding box center [231, 249] width 88 height 38
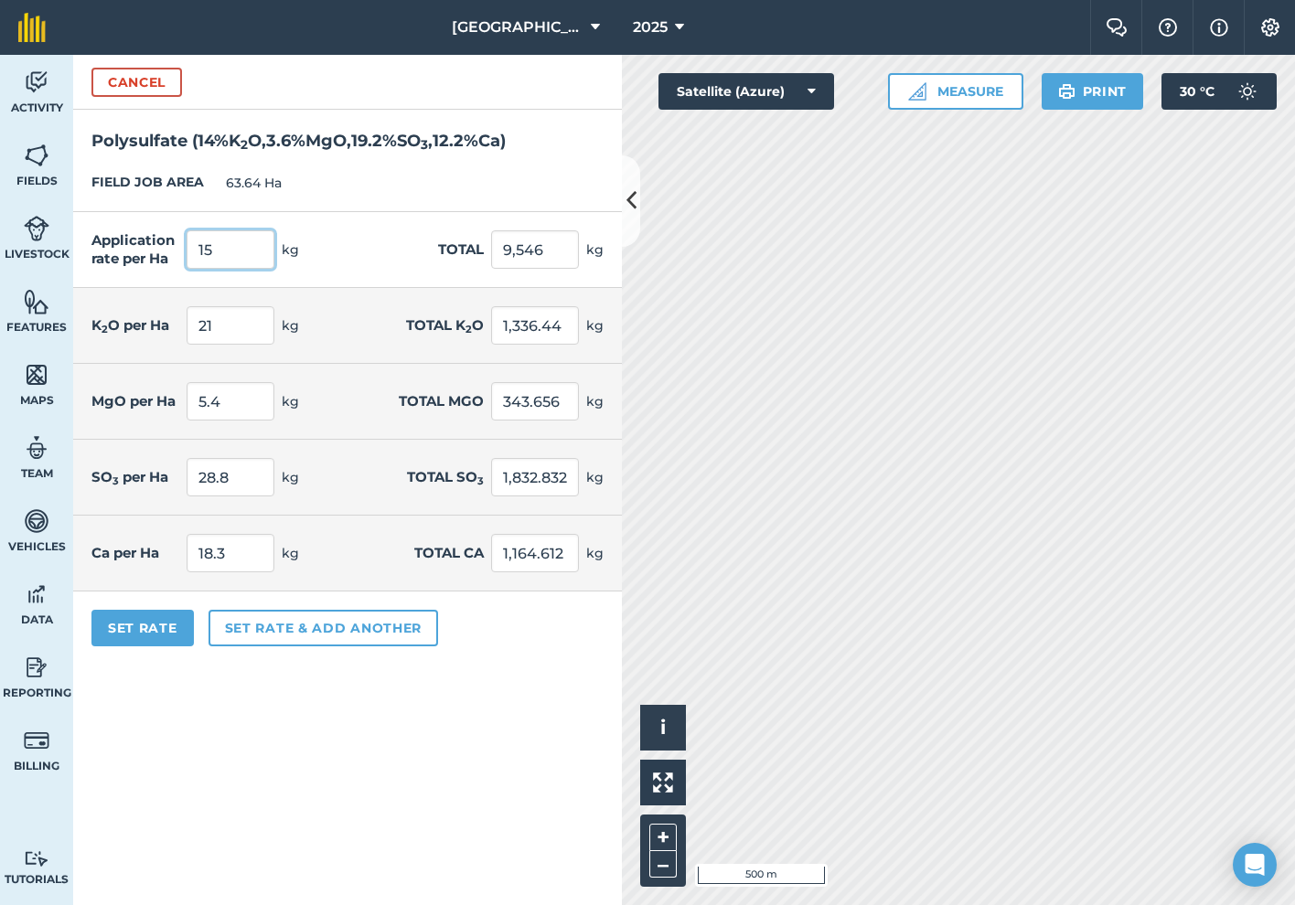
type input "1"
type input "120"
type input "7,636.8"
type input "16.8"
type input "1,069.152"
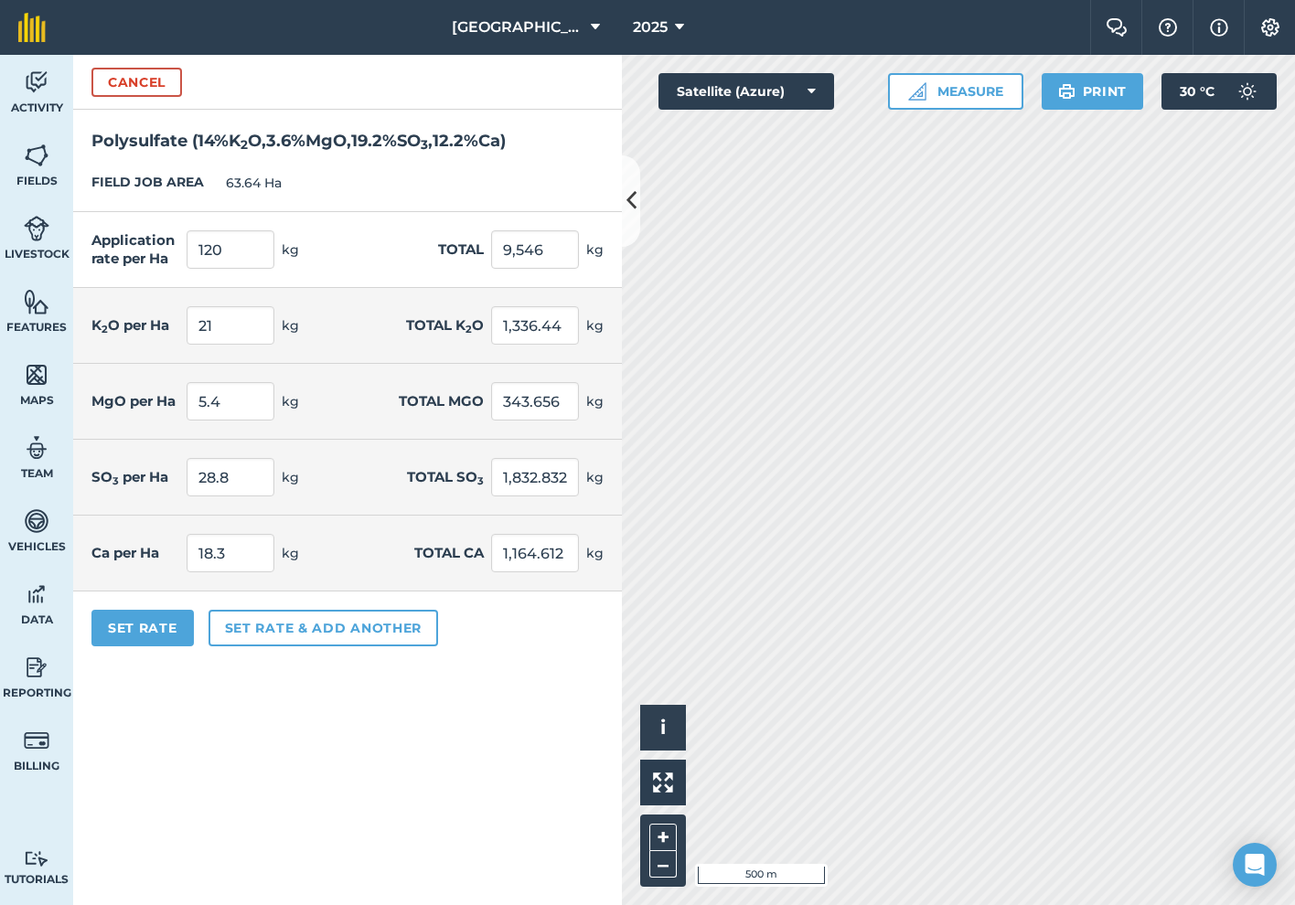
type input "4.32"
type input "274.925"
type input "23.04"
type input "1,466.266"
type input "14.64"
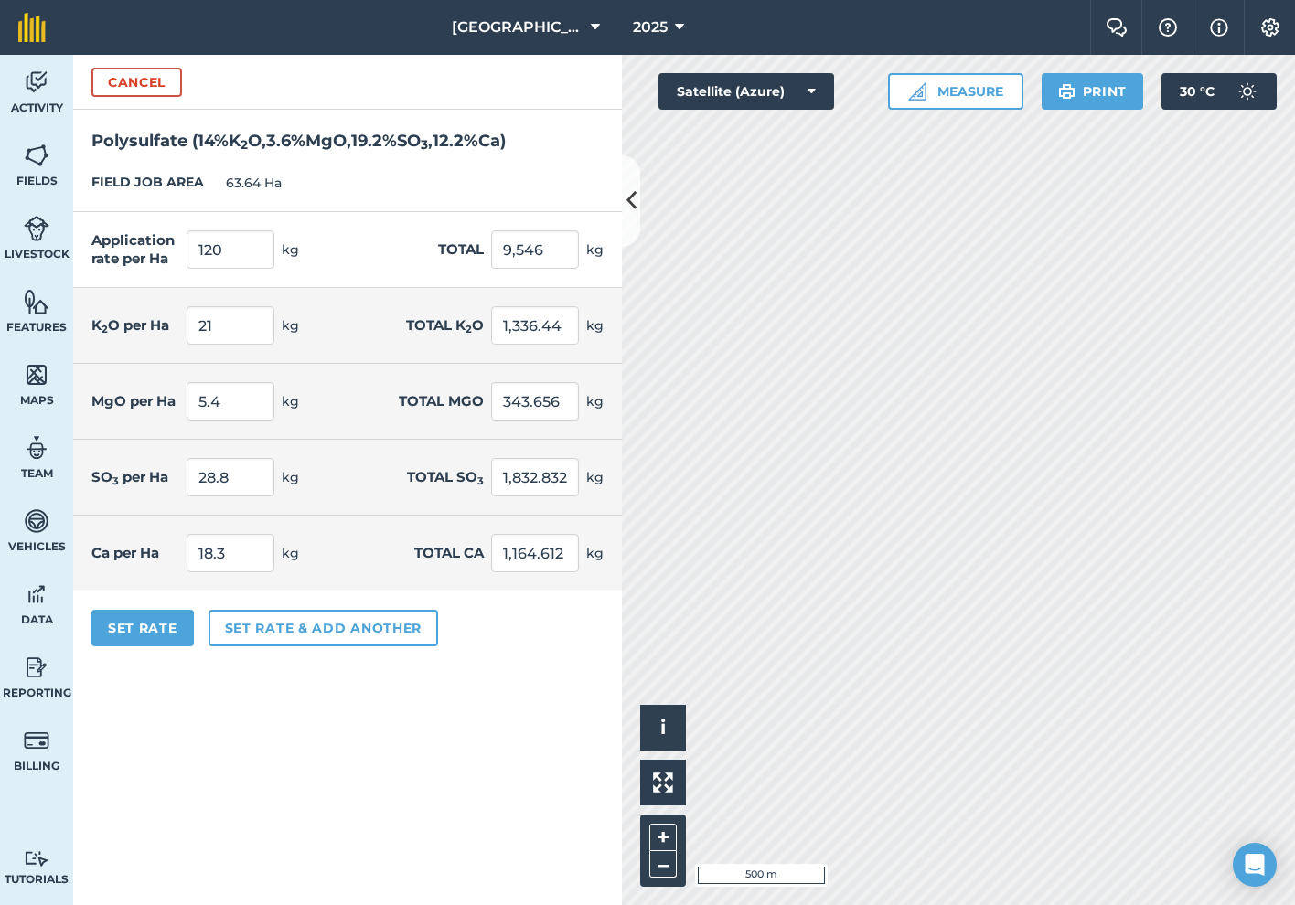
type input "931.69"
click at [356, 218] on div "Application rate per Ha 120 kg Total 7,636.8 kg" at bounding box center [347, 250] width 549 height 76
click at [138, 624] on button "Set Rate" at bounding box center [142, 628] width 102 height 37
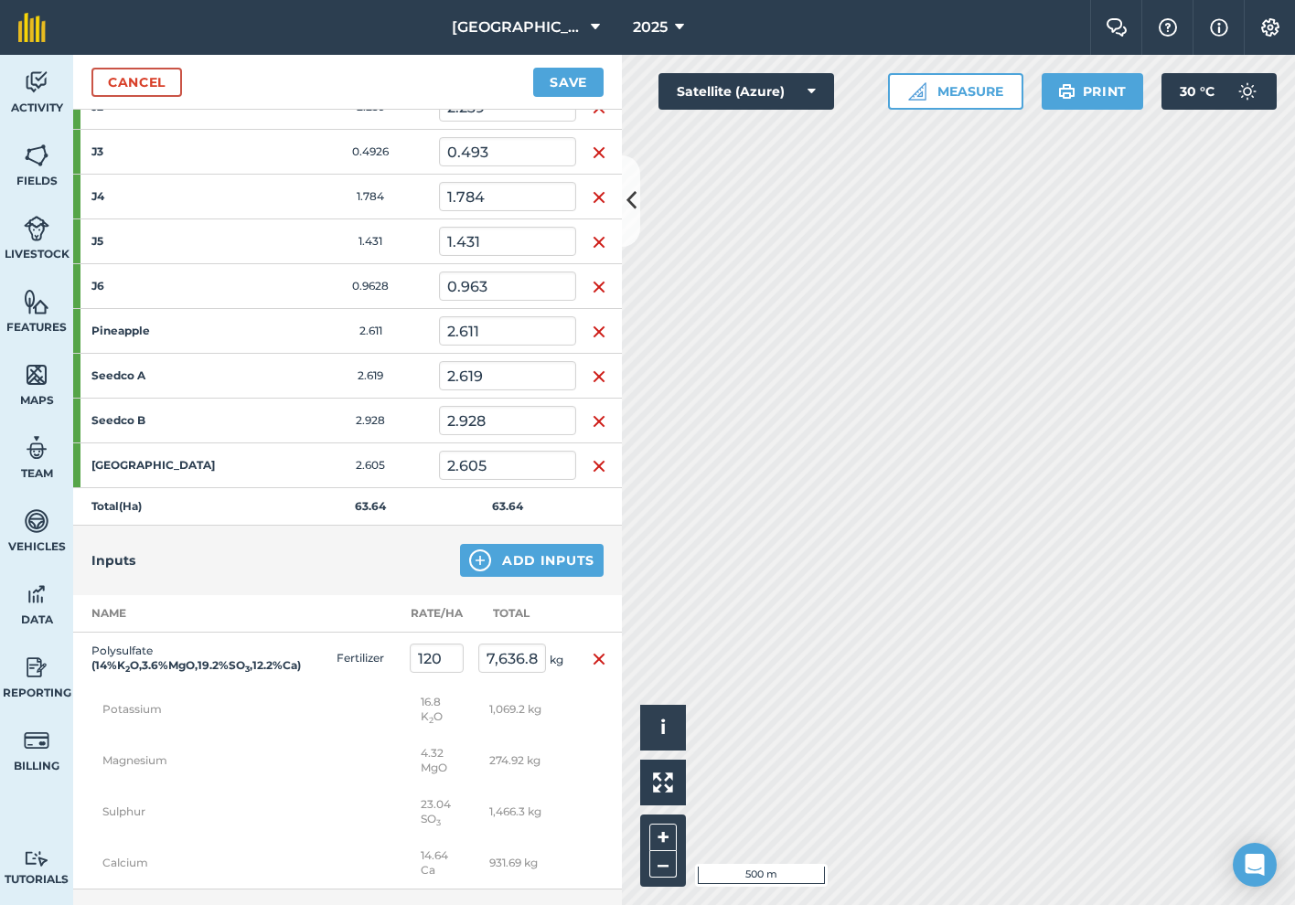
click at [573, 88] on button "Save" at bounding box center [568, 82] width 70 height 29
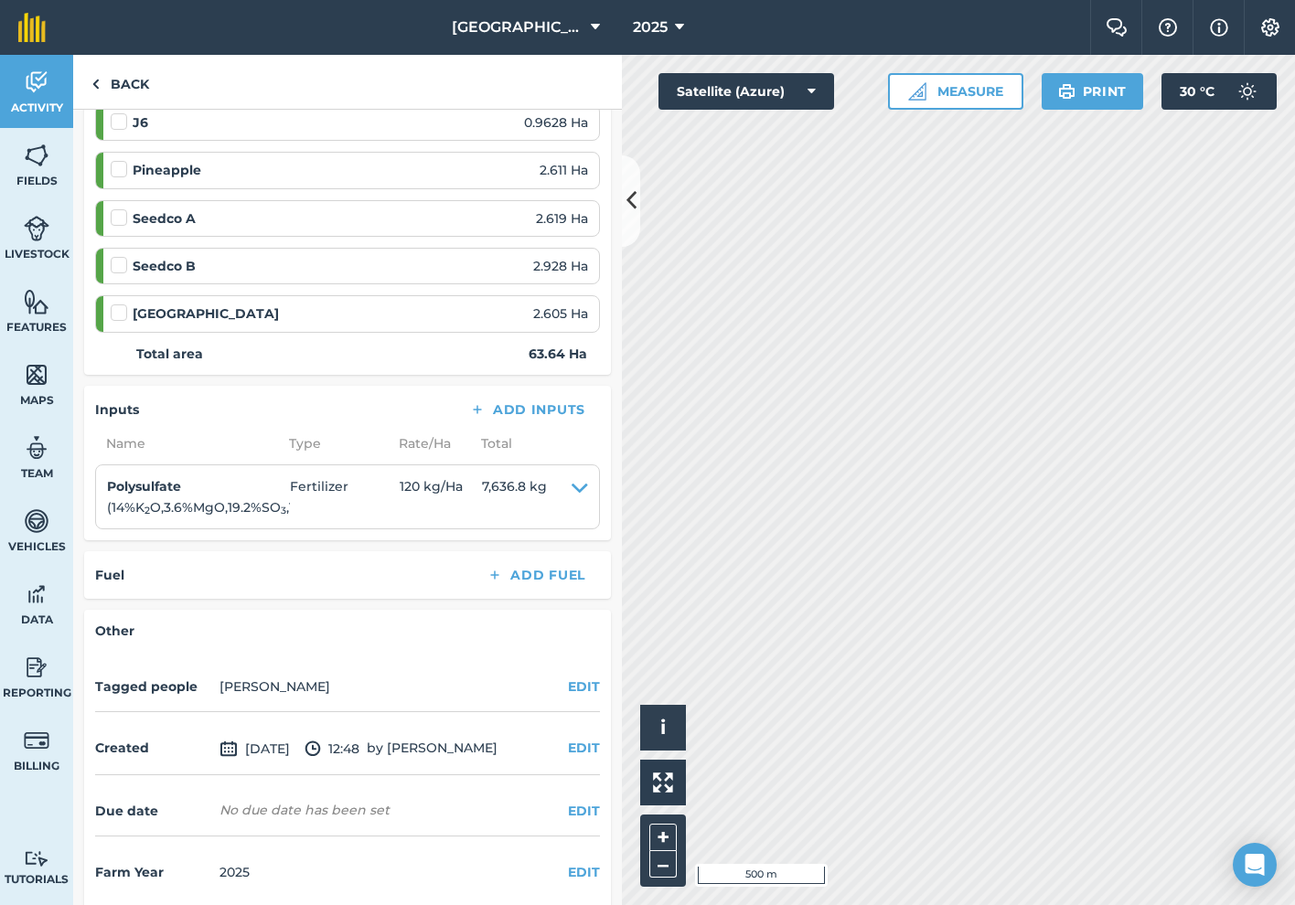
scroll to position [1592, 0]
click at [560, 665] on div "Tagged people [PERSON_NAME] EDIT" at bounding box center [347, 688] width 505 height 50
click at [573, 677] on button "EDIT" at bounding box center [584, 687] width 32 height 20
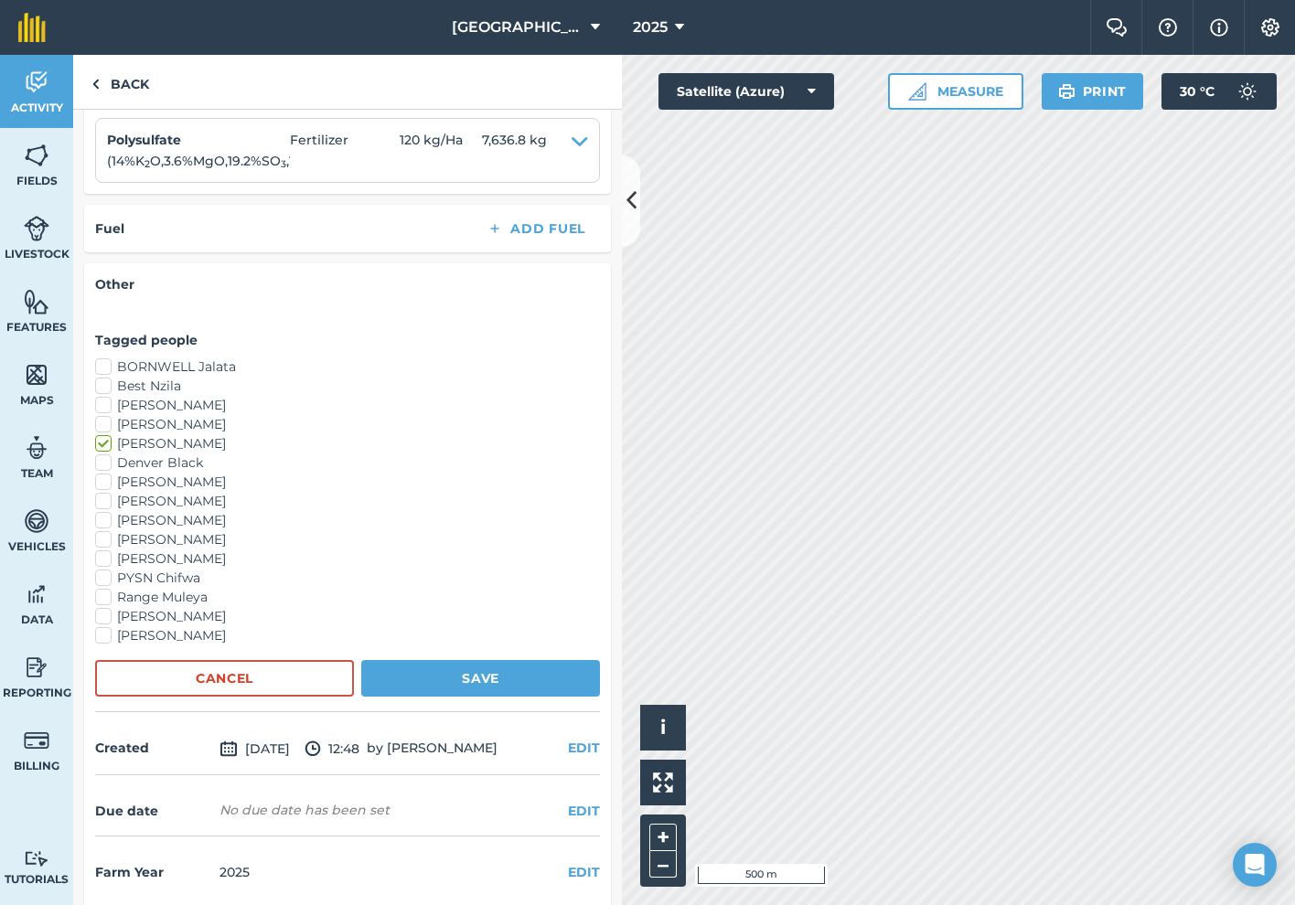
scroll to position [1938, 0]
click at [108, 550] on label "[PERSON_NAME]" at bounding box center [347, 559] width 505 height 19
click at [107, 550] on input "[PERSON_NAME]" at bounding box center [101, 556] width 12 height 12
checkbox input "true"
click at [104, 531] on label "[PERSON_NAME]" at bounding box center [347, 540] width 505 height 19
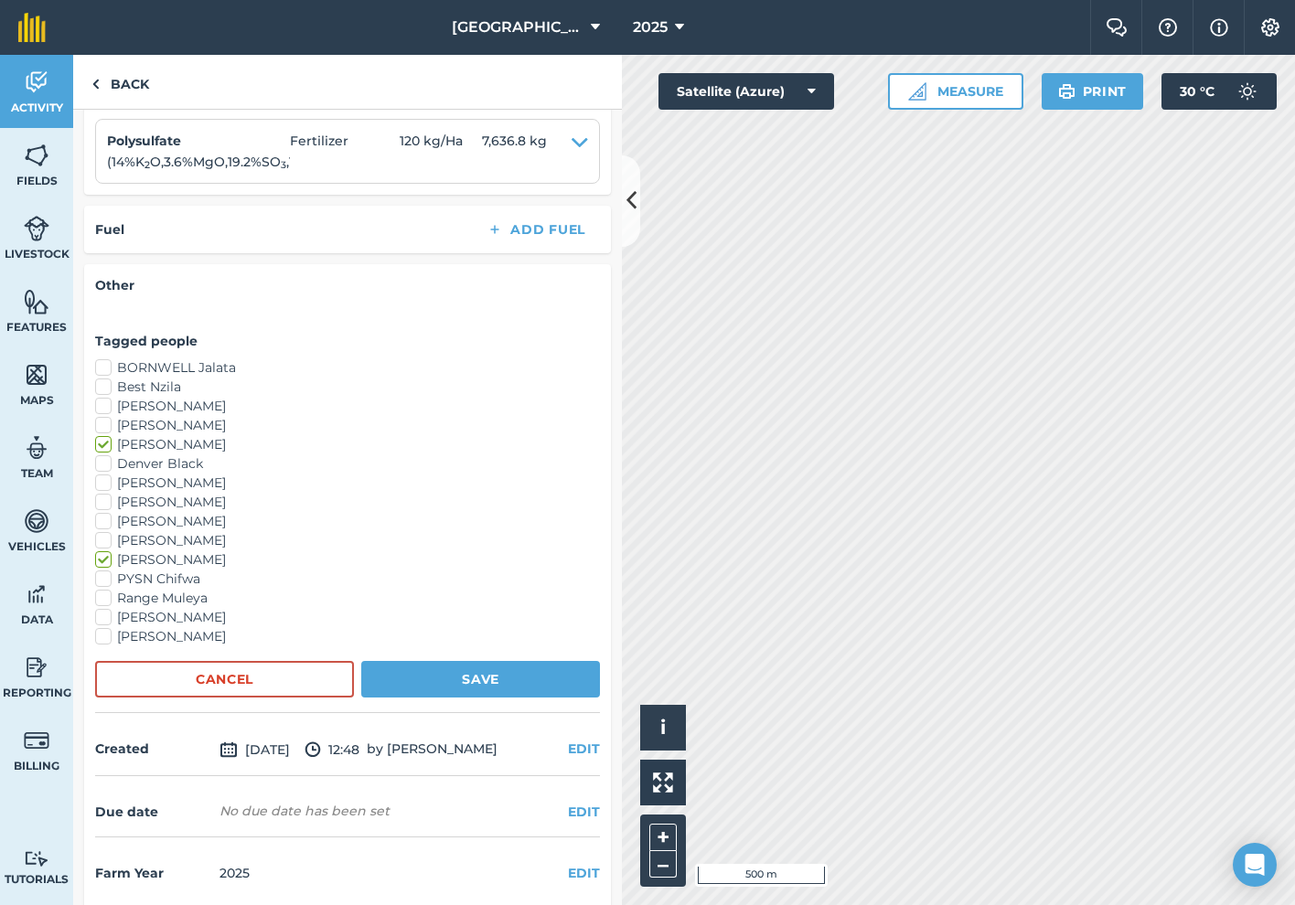
click at [104, 531] on input "[PERSON_NAME]" at bounding box center [101, 537] width 12 height 12
checkbox input "true"
click at [101, 454] on label "Denver Black" at bounding box center [347, 463] width 505 height 19
click at [101, 454] on input "Denver Black" at bounding box center [101, 460] width 12 height 12
checkbox input "true"
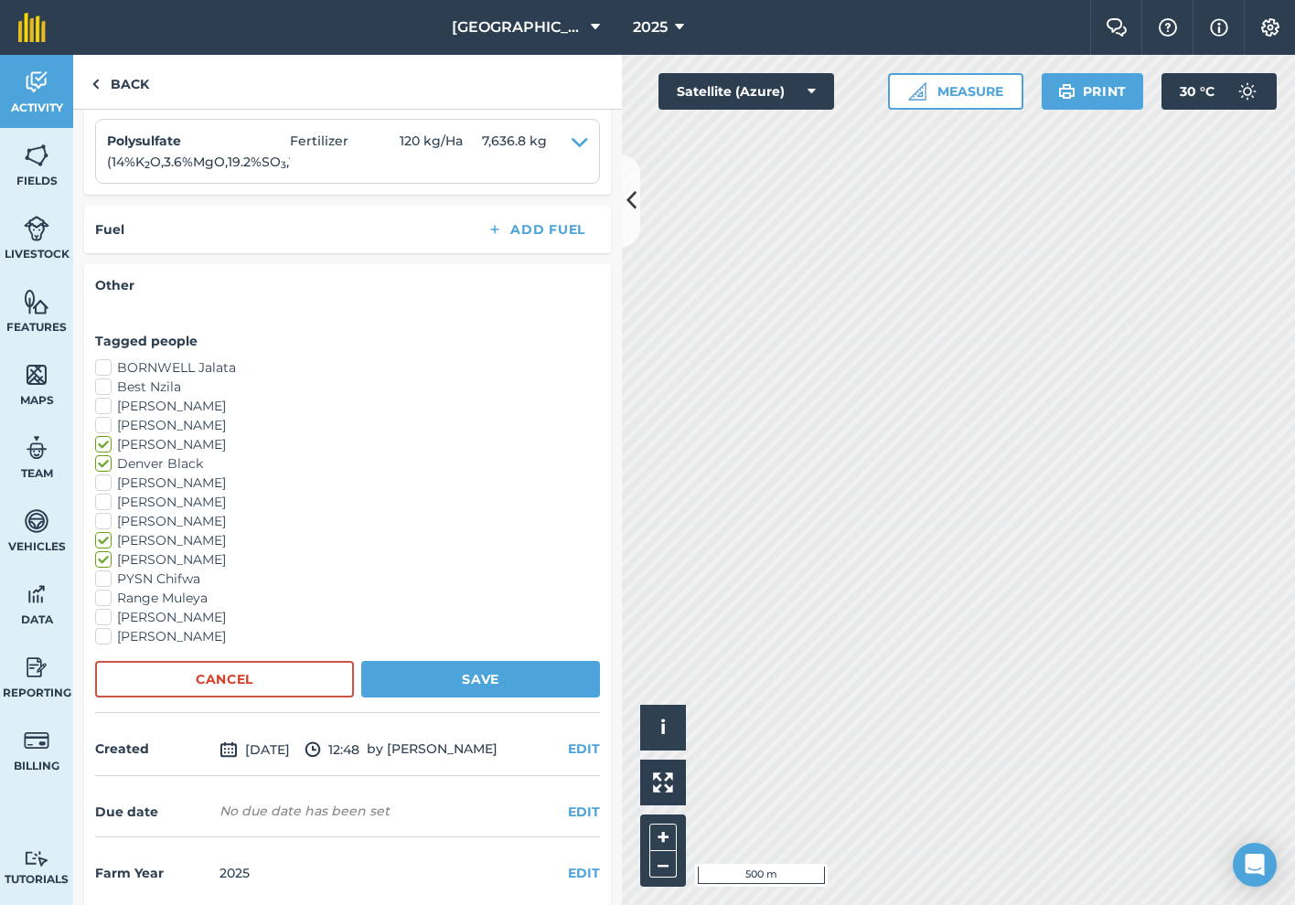
click at [458, 669] on button "Save" at bounding box center [480, 679] width 239 height 37
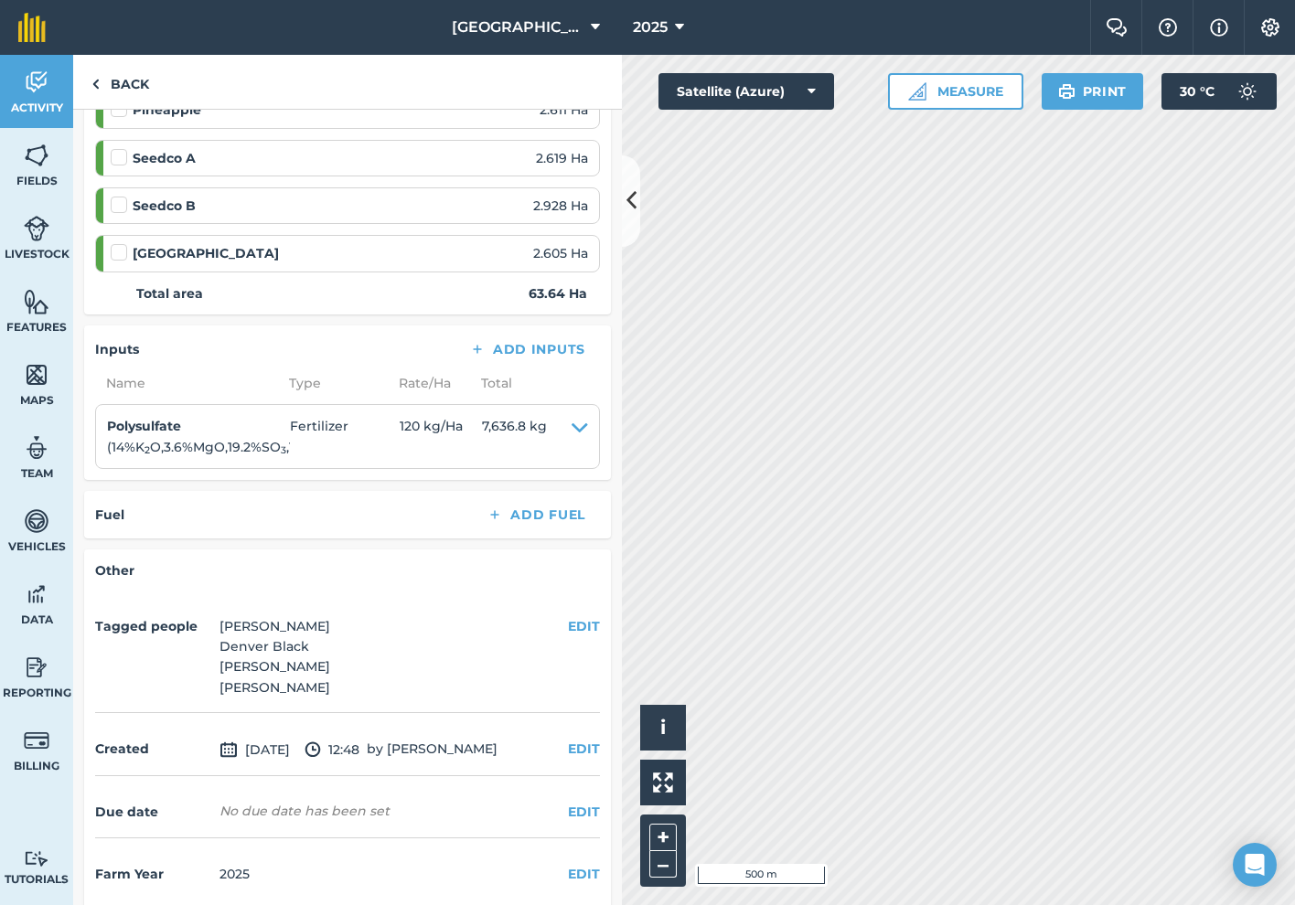
scroll to position [1652, 0]
click at [570, 803] on button "EDIT" at bounding box center [584, 813] width 32 height 20
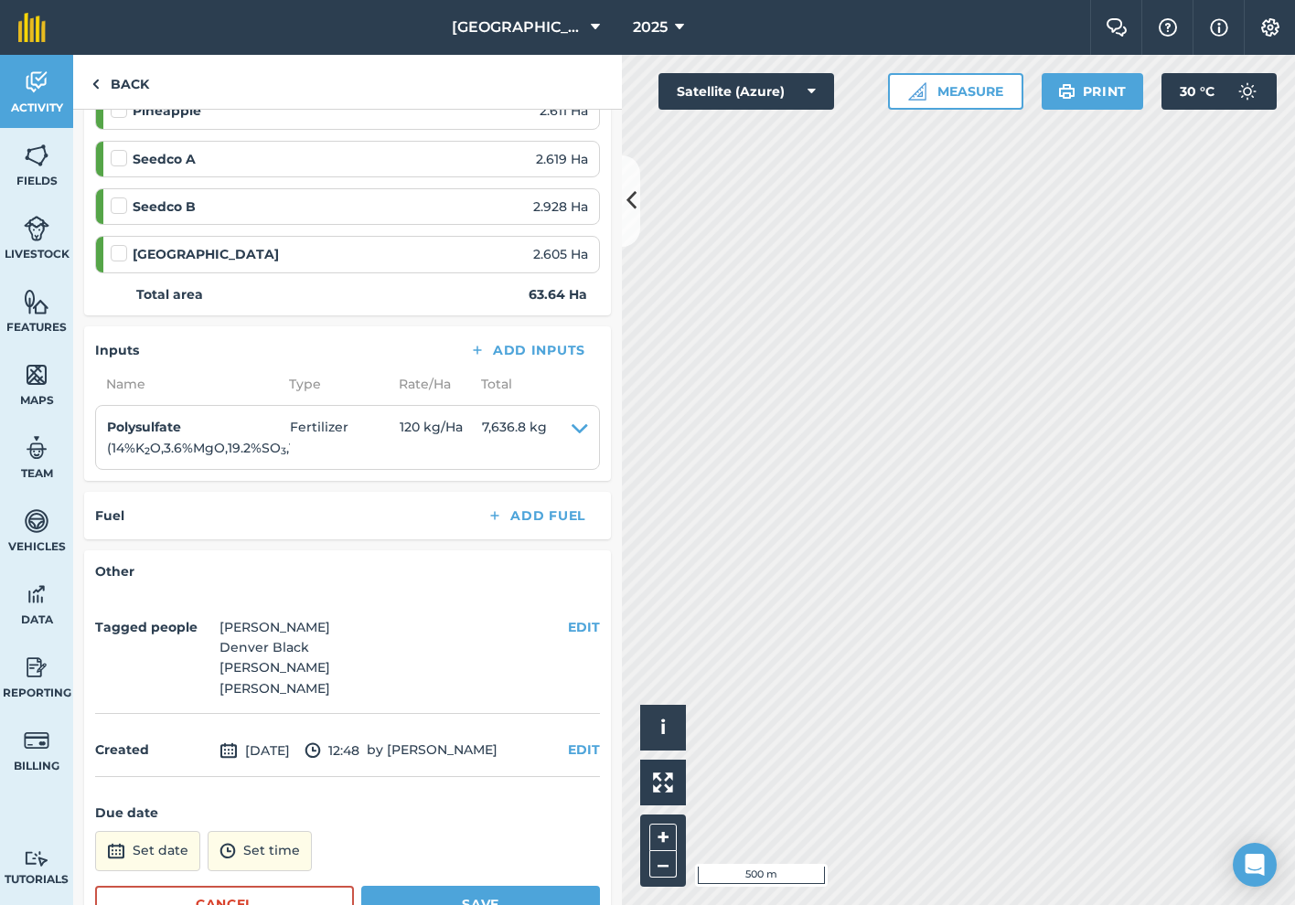
click at [178, 835] on button "Set date" at bounding box center [147, 851] width 105 height 40
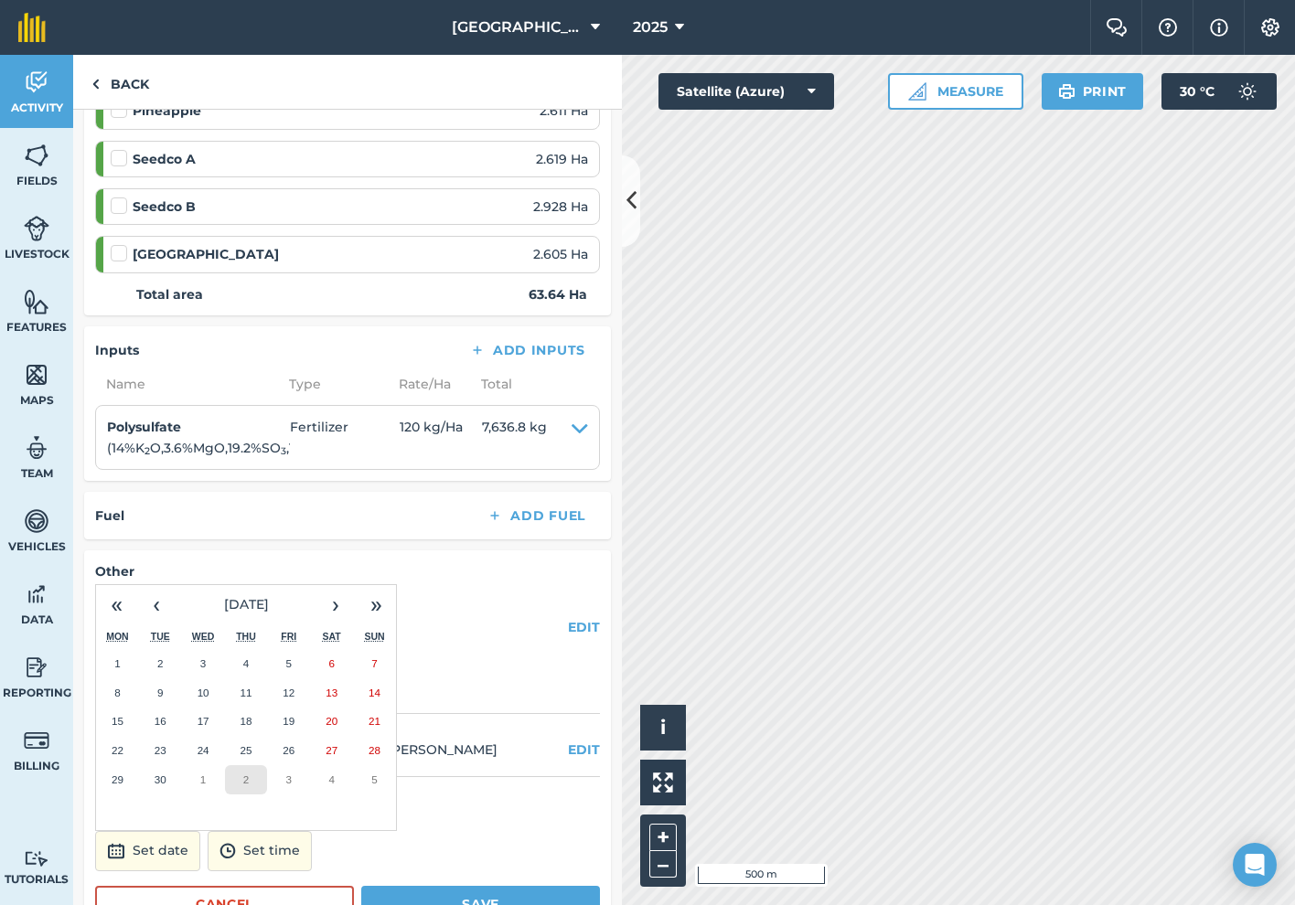
click at [255, 765] on button "2" at bounding box center [246, 779] width 43 height 29
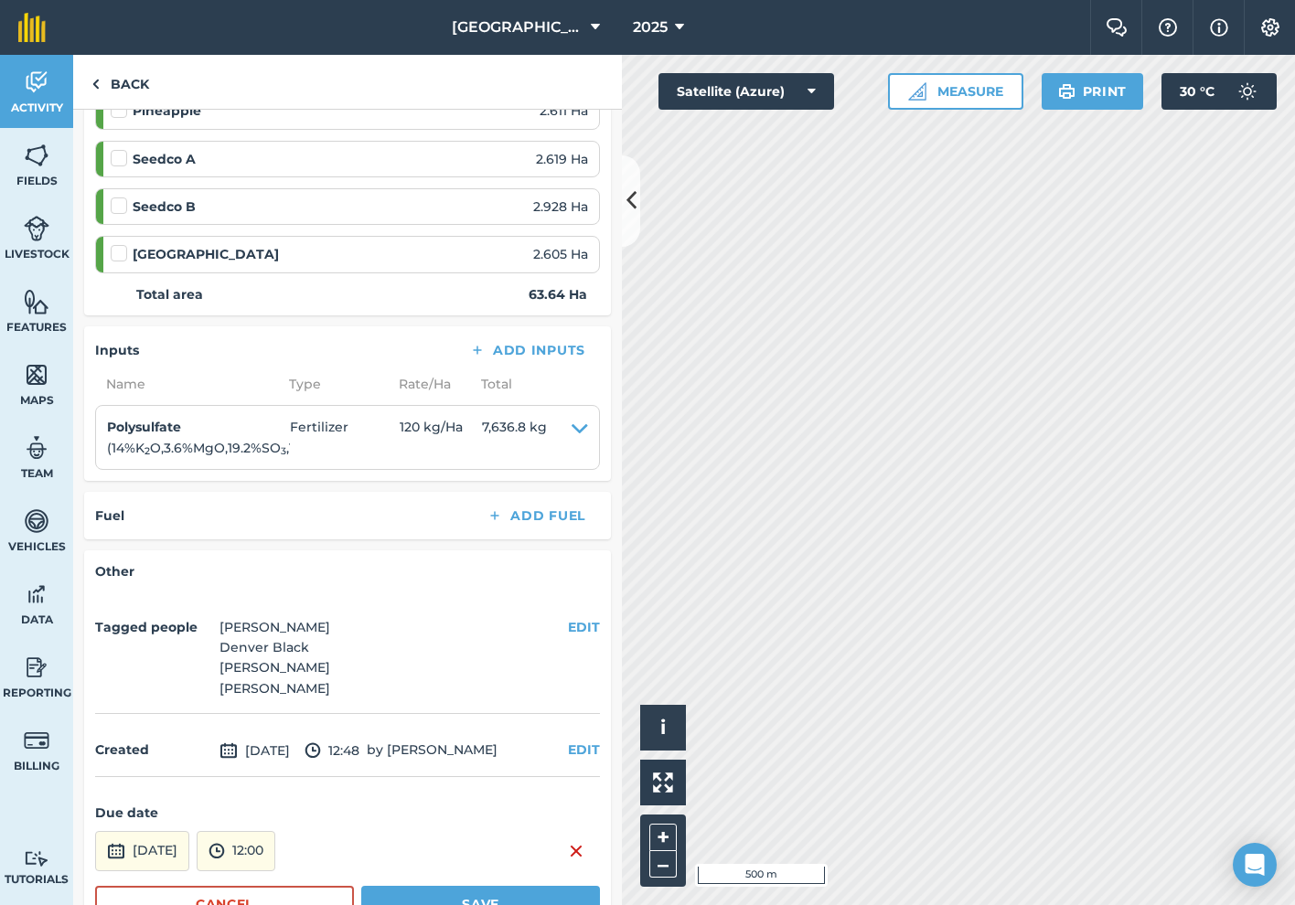
click at [472, 886] on button "Save" at bounding box center [480, 904] width 239 height 37
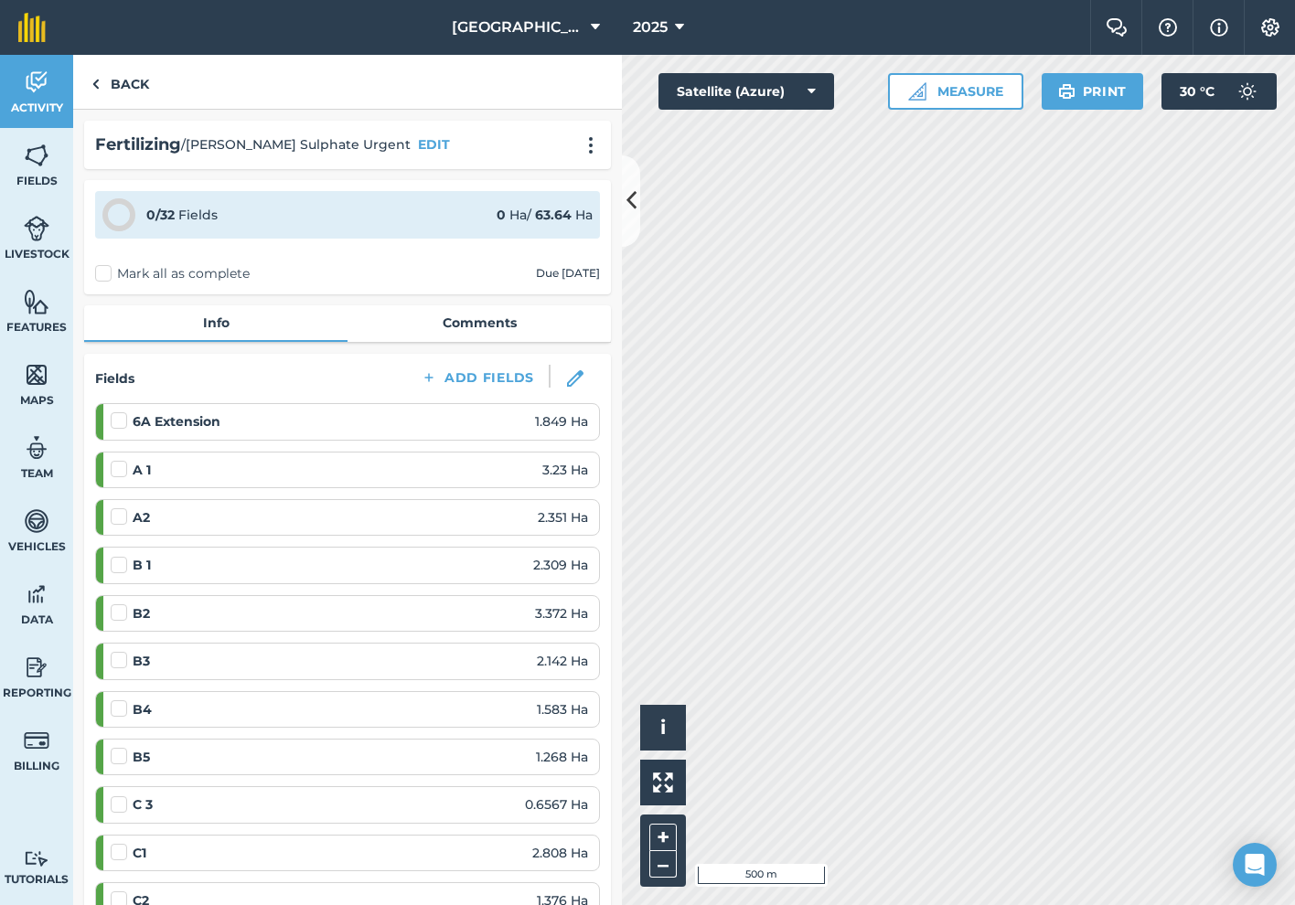
scroll to position [0, 0]
click at [134, 91] on link "Back" at bounding box center [120, 82] width 94 height 54
